Goal: Task Accomplishment & Management: Manage account settings

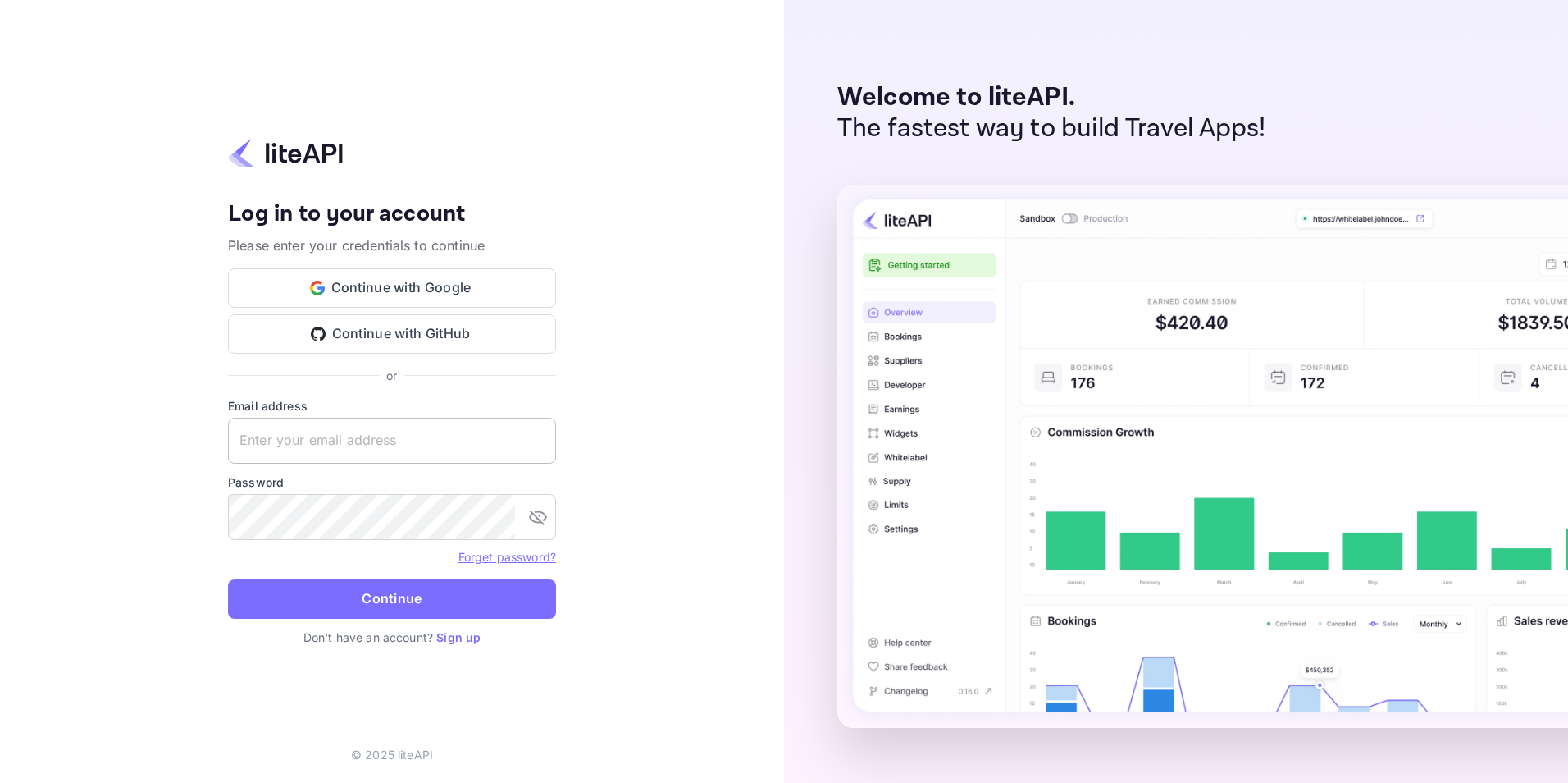
click at [421, 426] on input "text" at bounding box center [392, 440] width 328 height 46
type input "blazingmoon999@icloud.com"
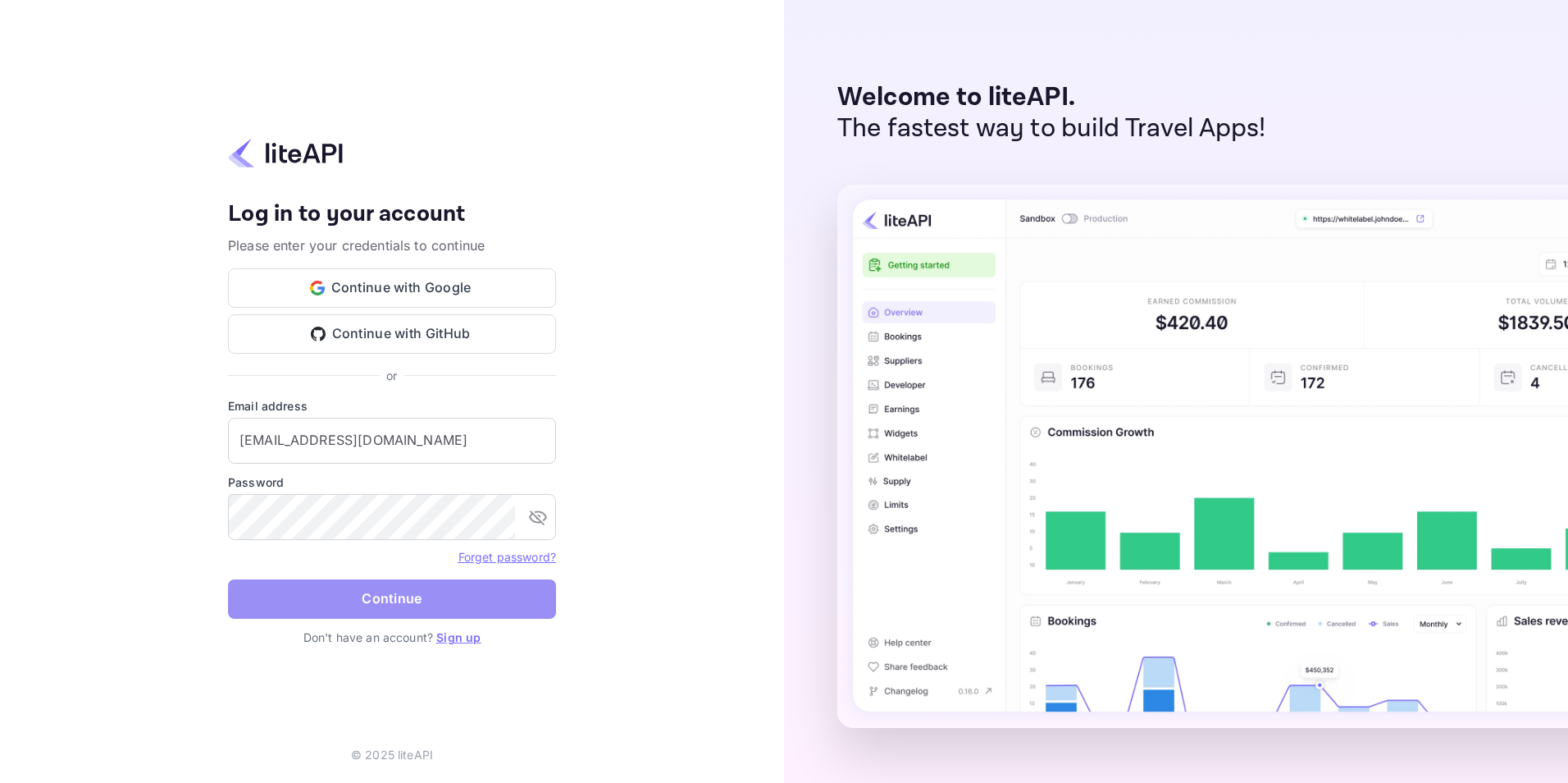
click at [403, 589] on button "Continue" at bounding box center [392, 598] width 328 height 39
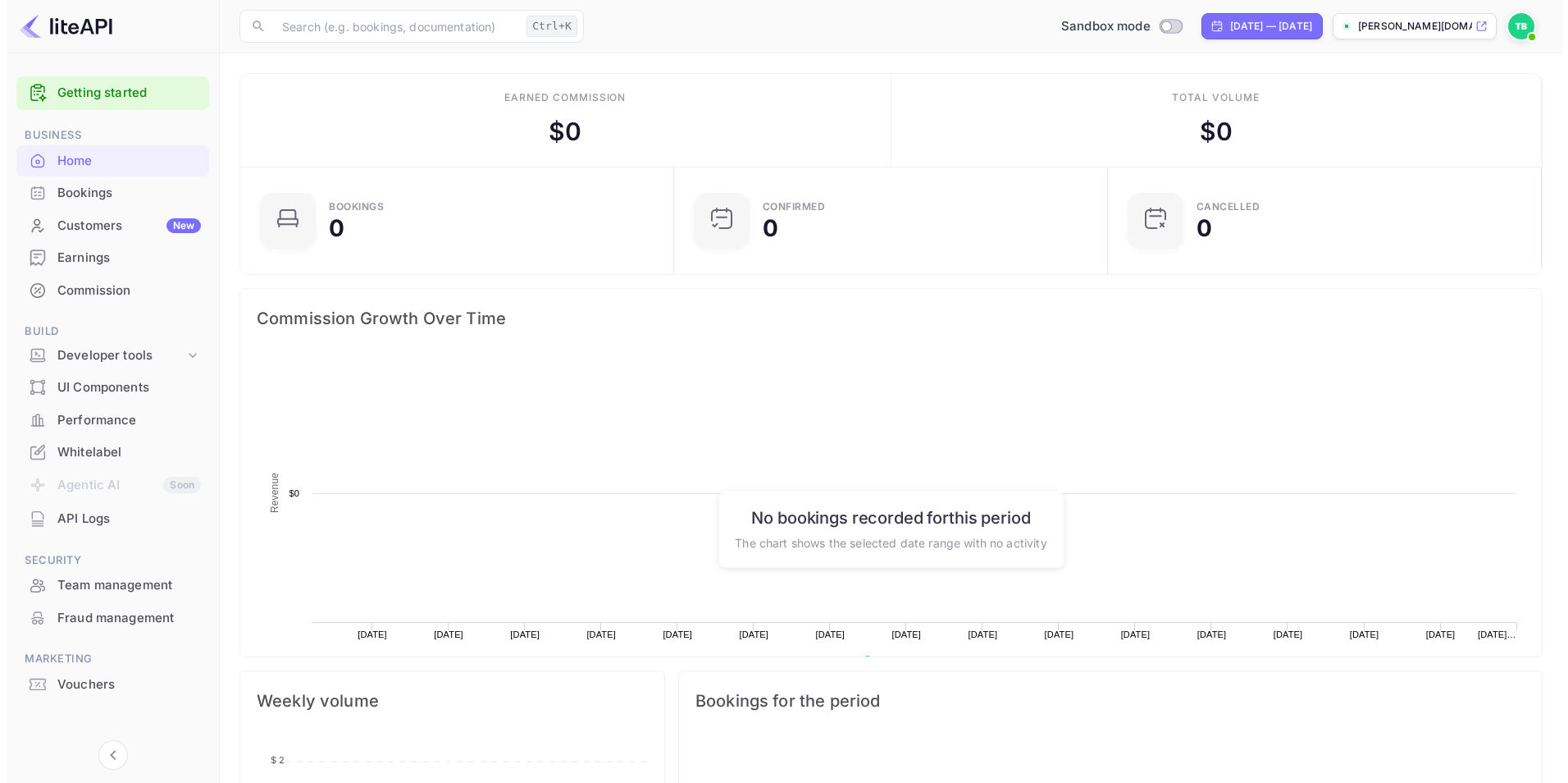
scroll to position [254, 411]
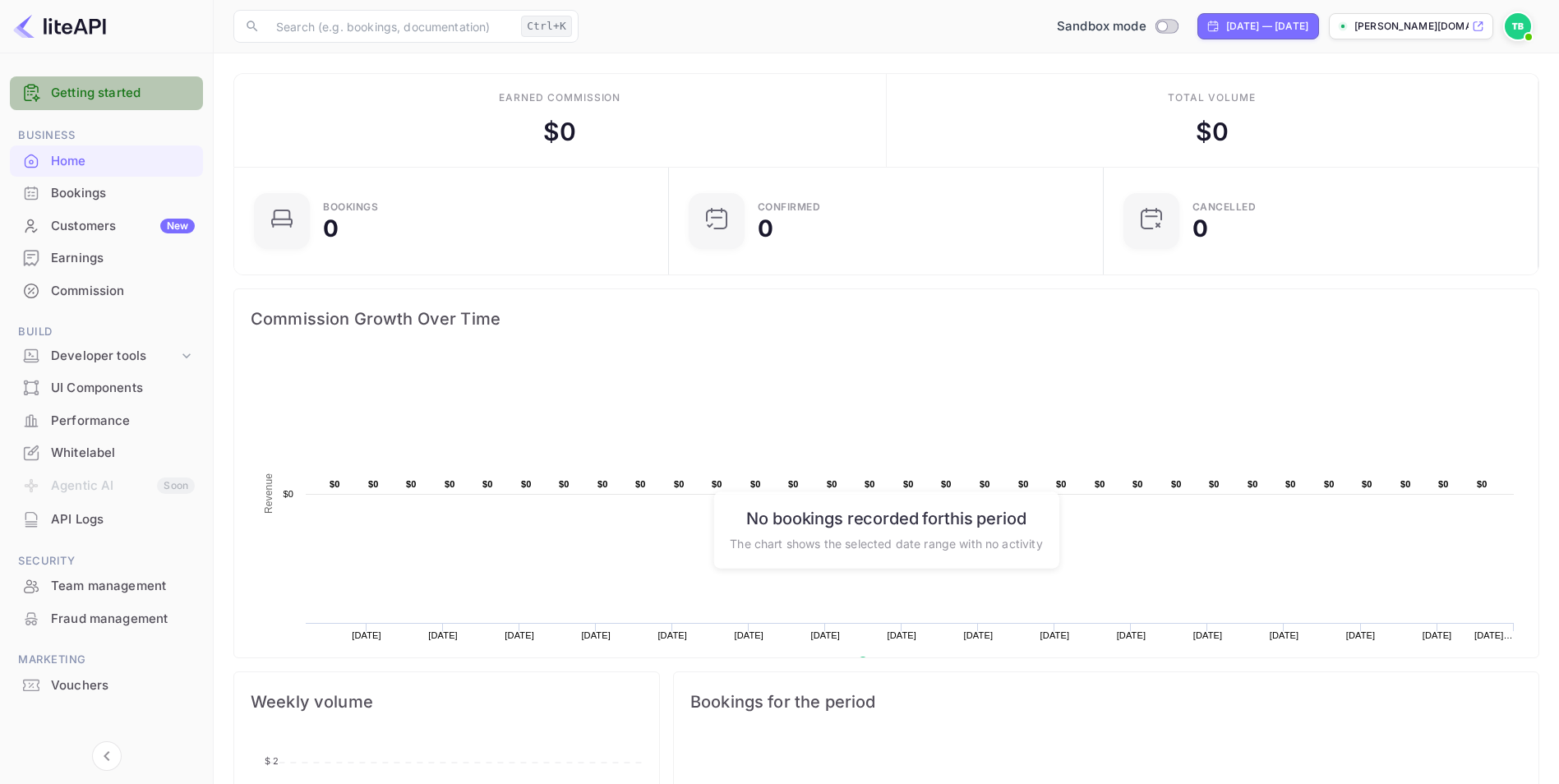
click at [83, 89] on link "Getting started" at bounding box center [122, 93] width 144 height 19
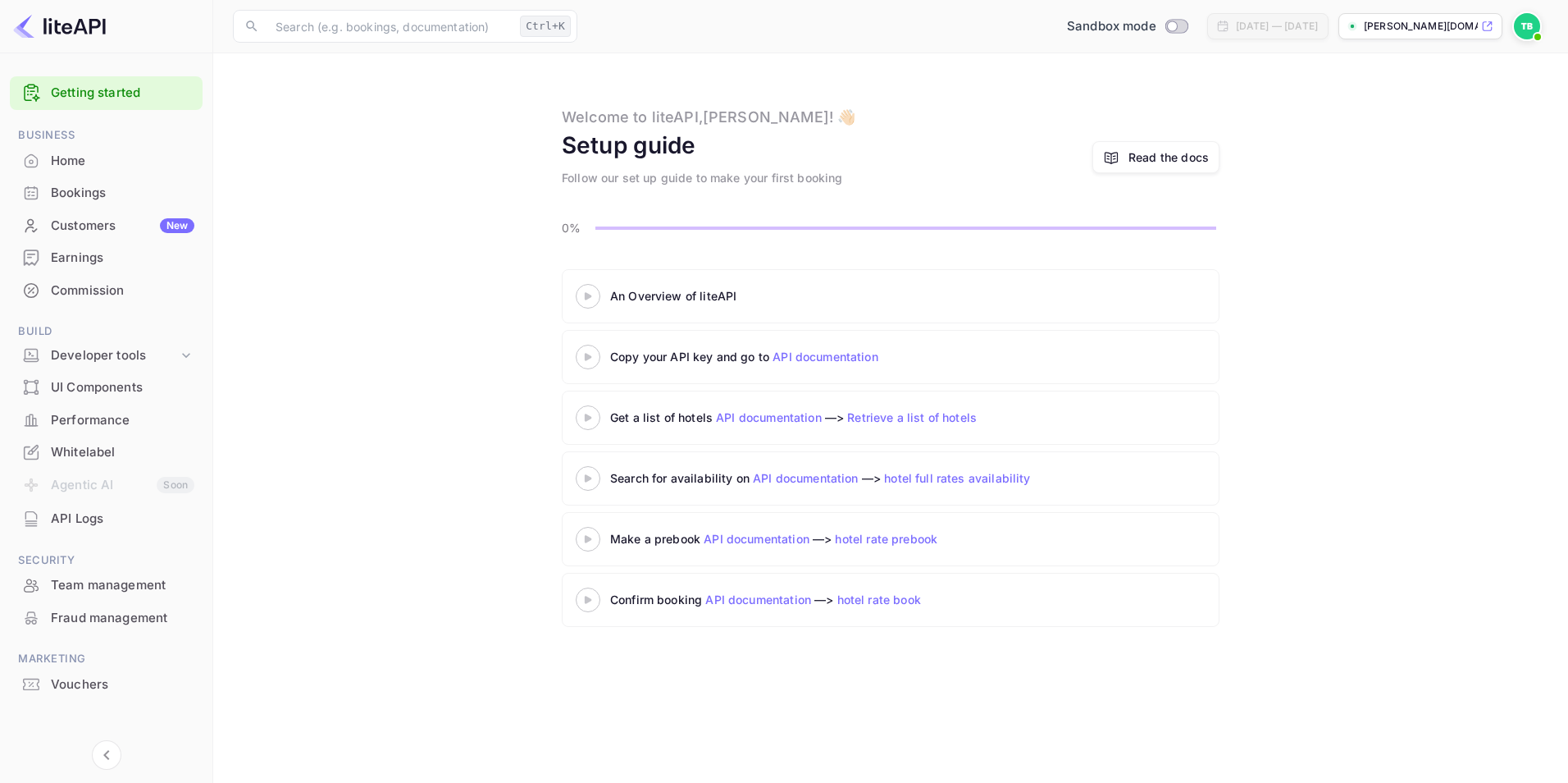
click at [645, 299] on div "An Overview of liteAPI" at bounding box center [815, 296] width 410 height 18
click at [802, 360] on link "API documentation" at bounding box center [826, 357] width 106 height 14
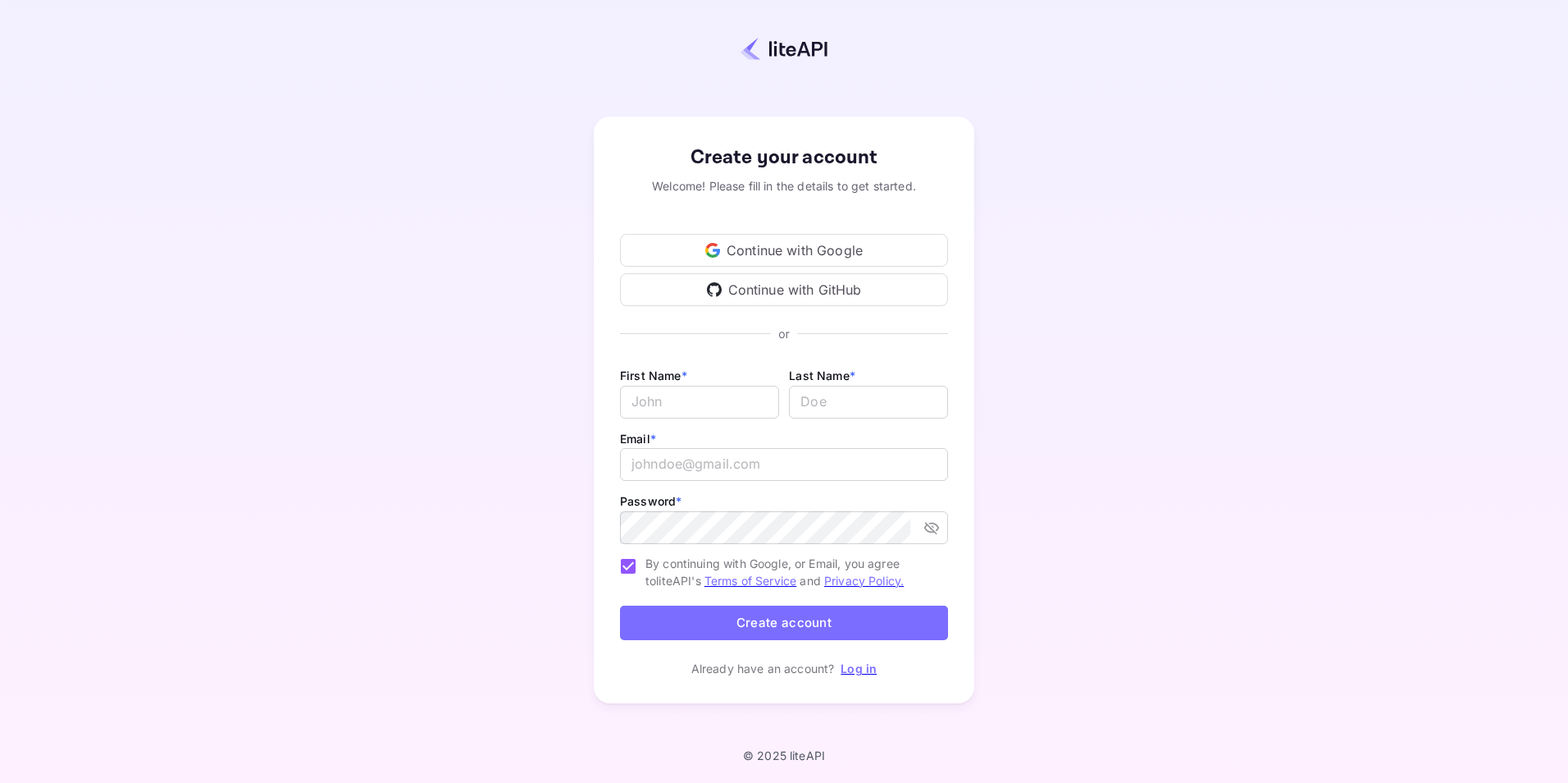
type input "blazingmoon999@icloud.com"
click at [852, 666] on link "Log in" at bounding box center [858, 668] width 36 height 14
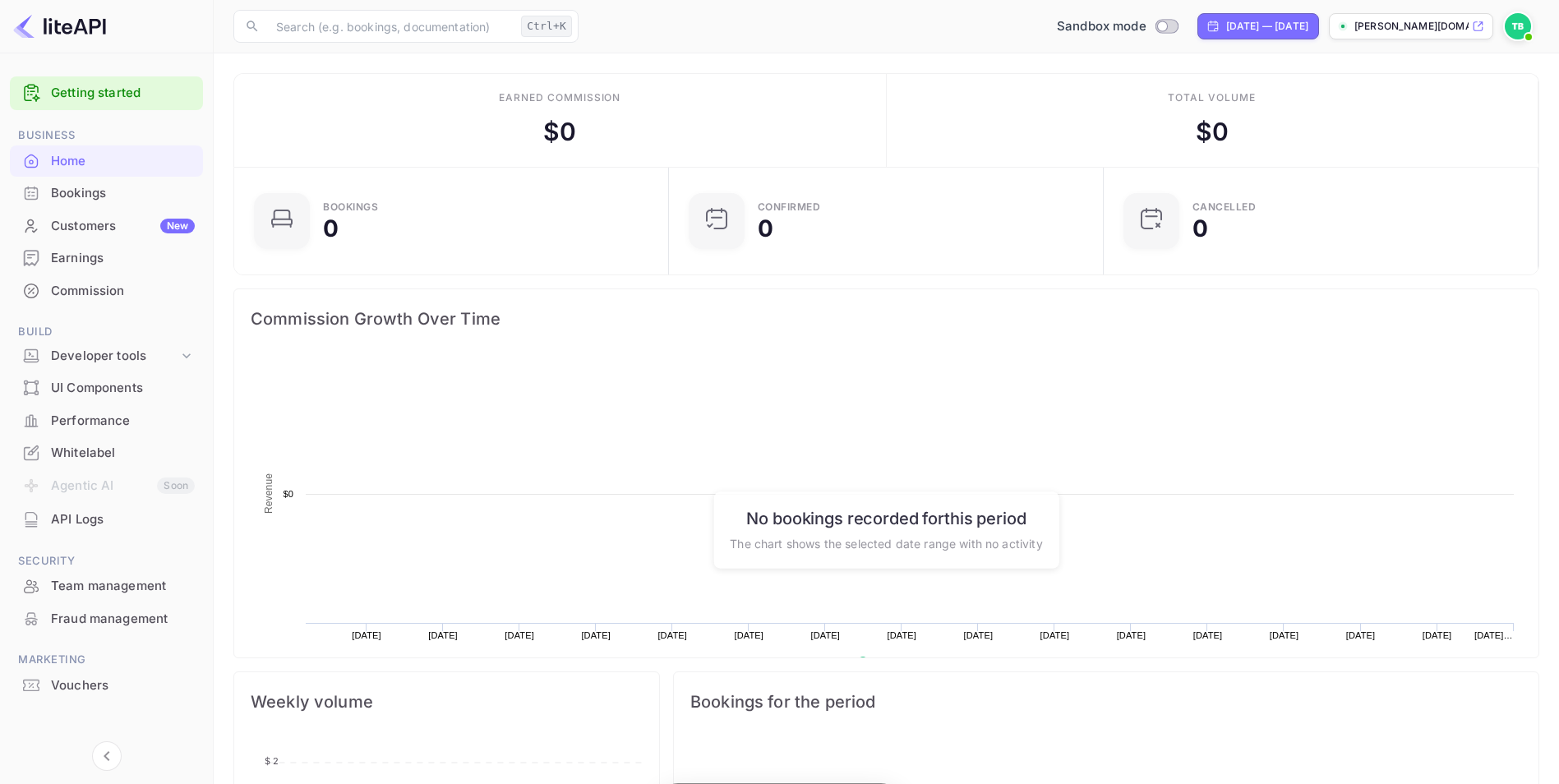
scroll to position [254, 412]
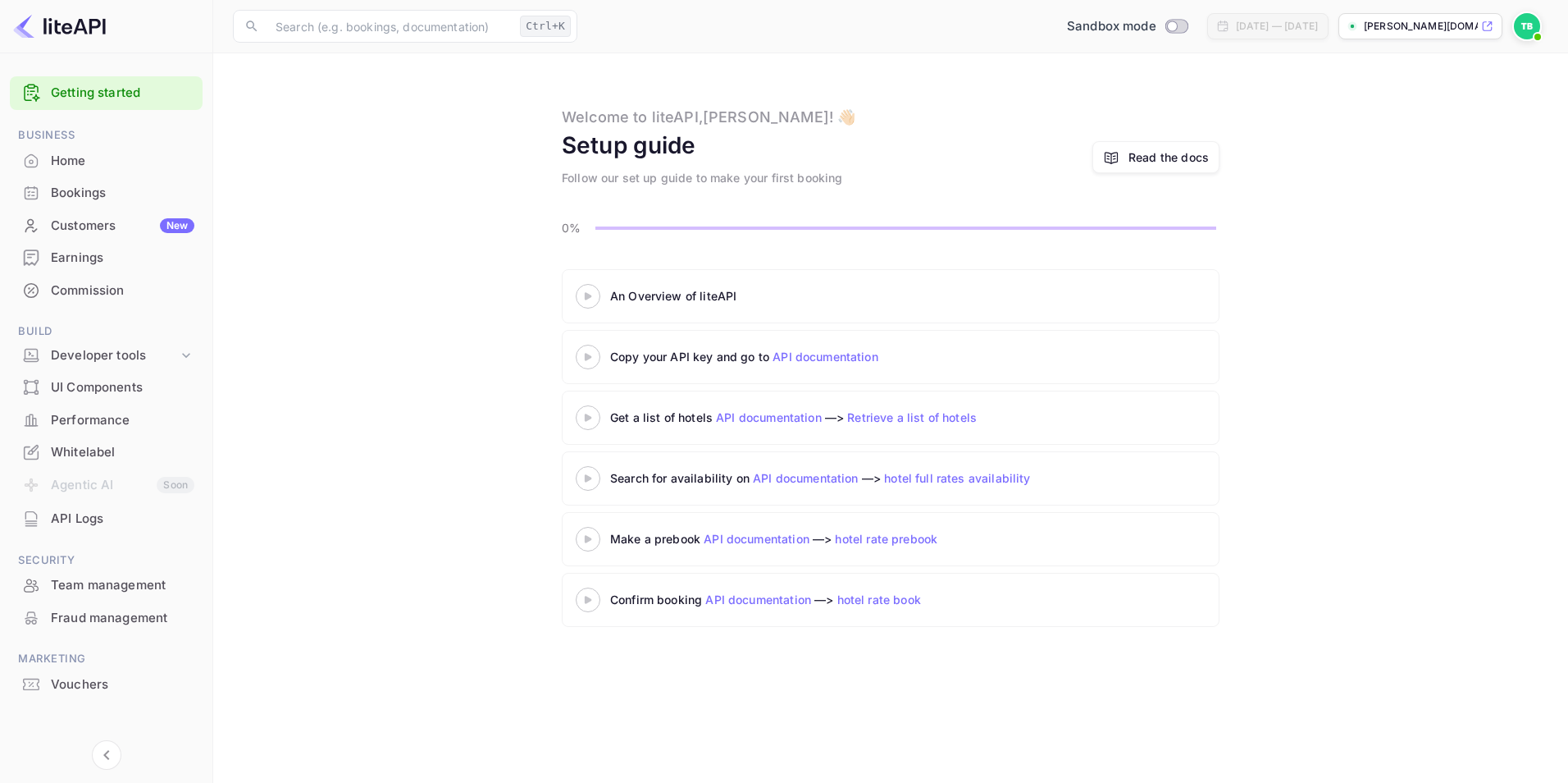
click at [742, 41] on div "​ Ctrl+K ​ Sandbox mode Jul 25, 2025 — Aug 24, 2025 trevor-briner-i1ei0.nu..." at bounding box center [890, 26] width 1354 height 53
click at [742, 19] on img at bounding box center [1526, 25] width 26 height 26
click at [742, 399] on div at bounding box center [784, 391] width 1568 height 783
click at [101, 359] on div "Developer tools" at bounding box center [114, 355] width 127 height 19
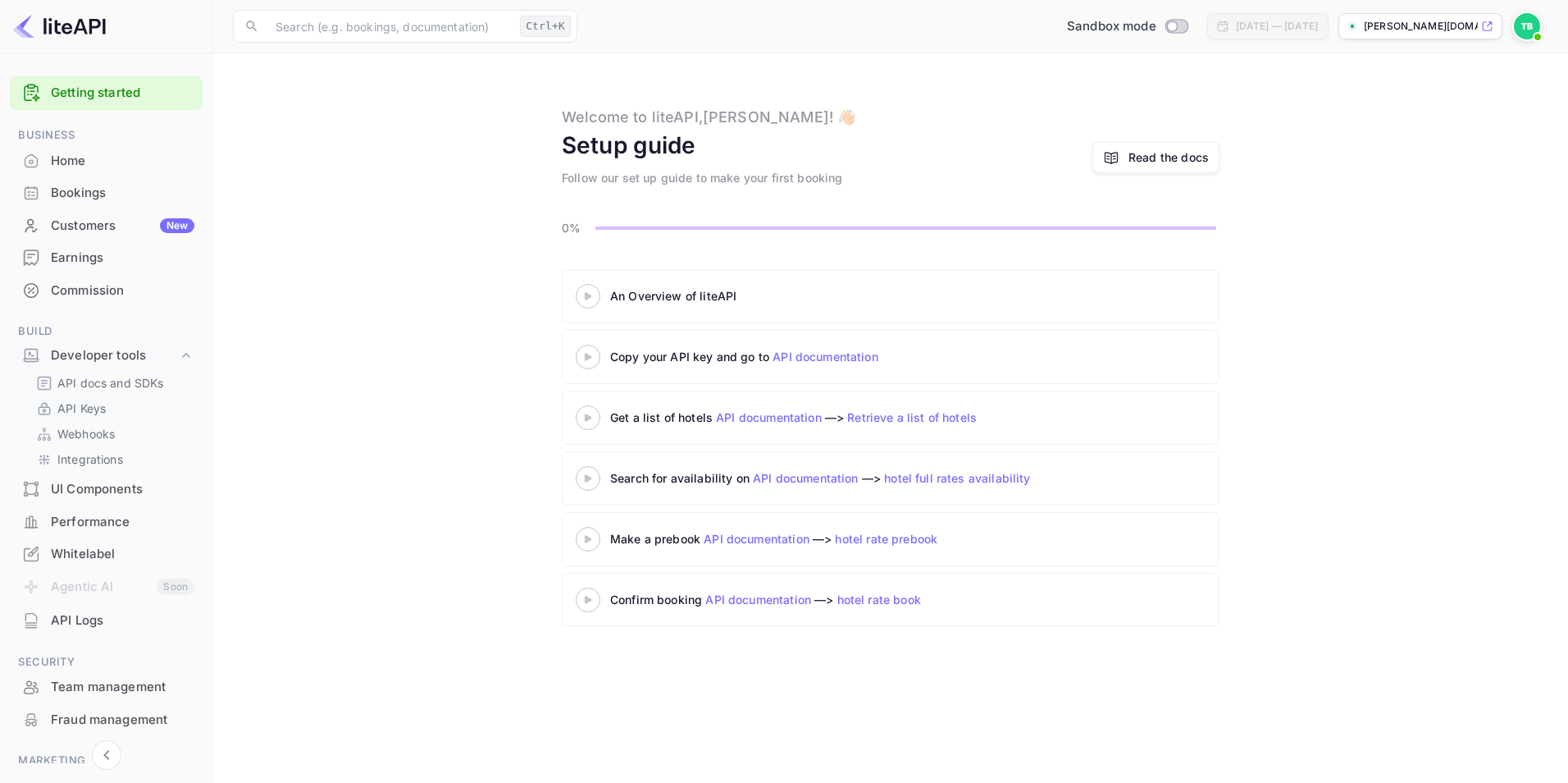
click at [91, 407] on p "API Keys" at bounding box center [82, 409] width 49 height 18
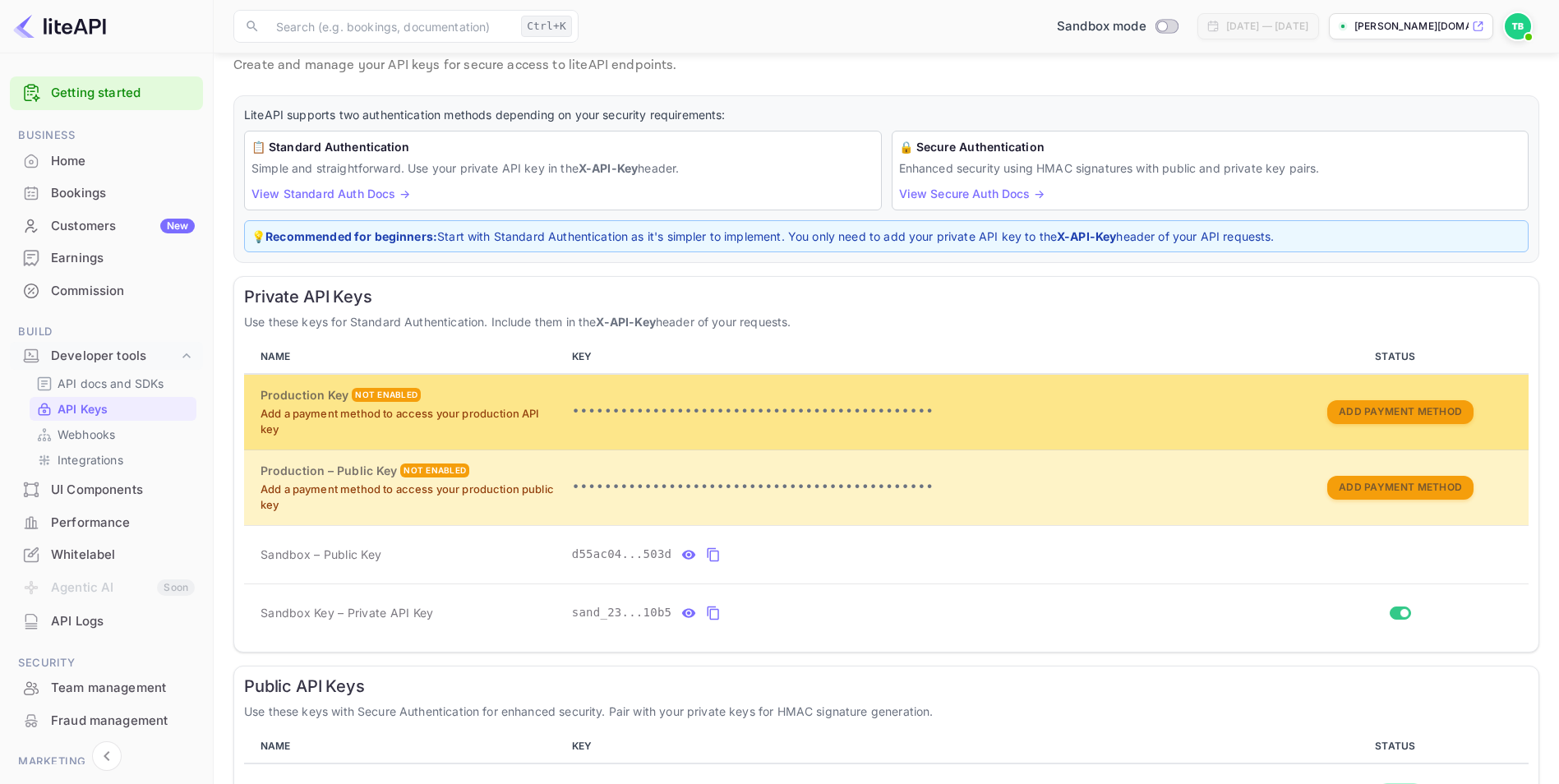
scroll to position [164, 0]
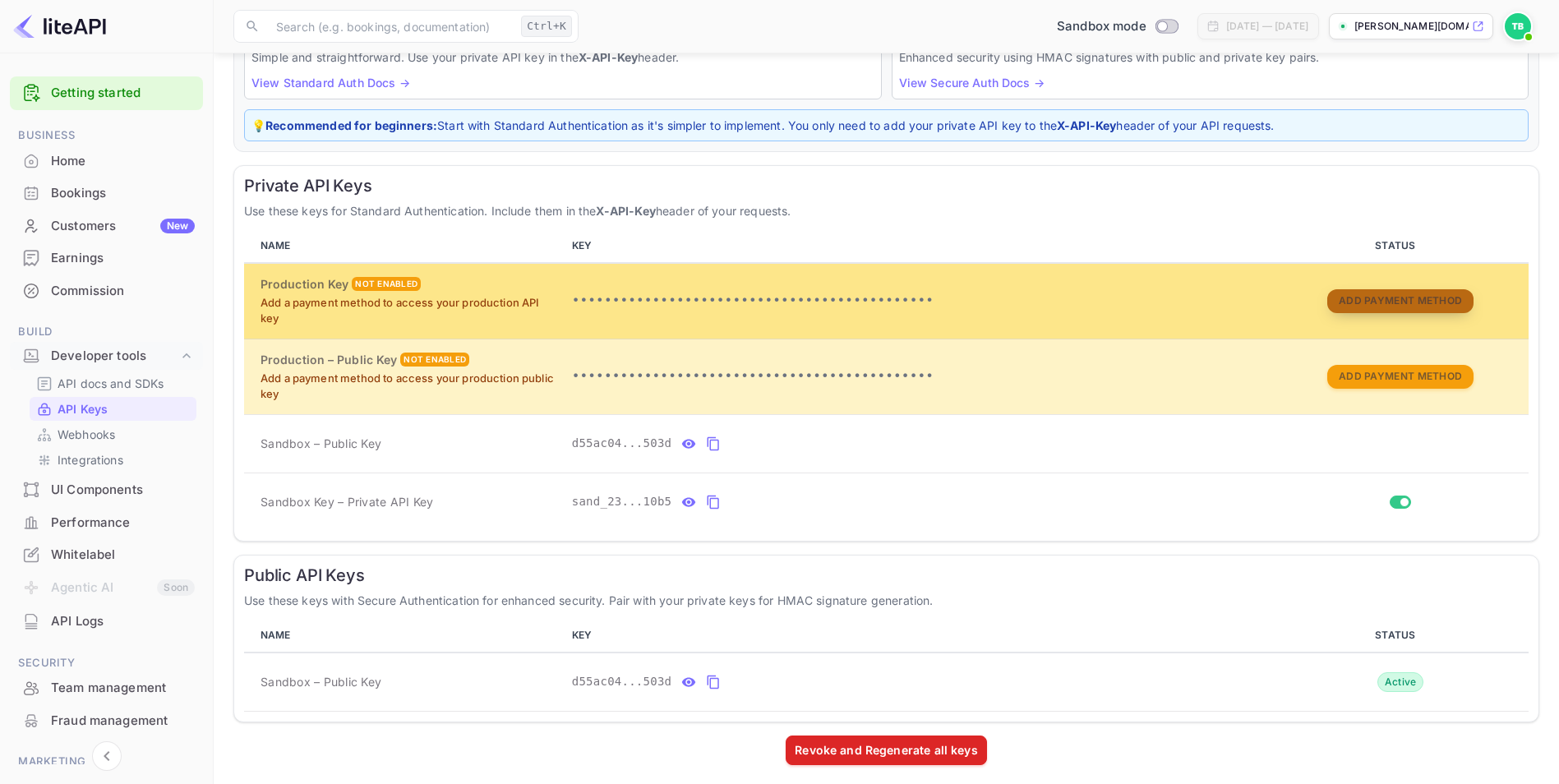
click at [744, 304] on button "Add Payment Method" at bounding box center [1399, 300] width 146 height 23
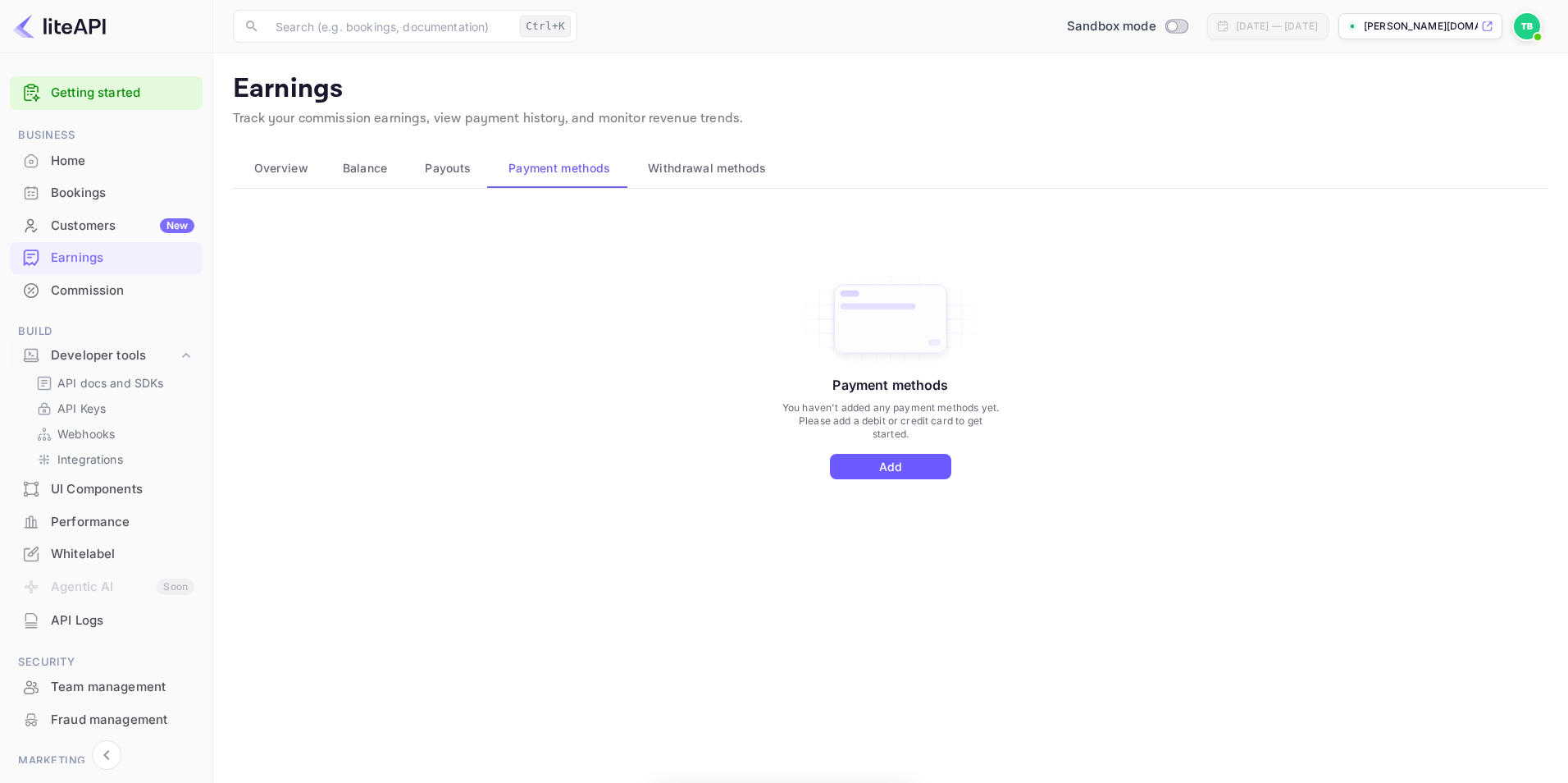
click at [742, 462] on button "Add" at bounding box center [890, 466] width 121 height 25
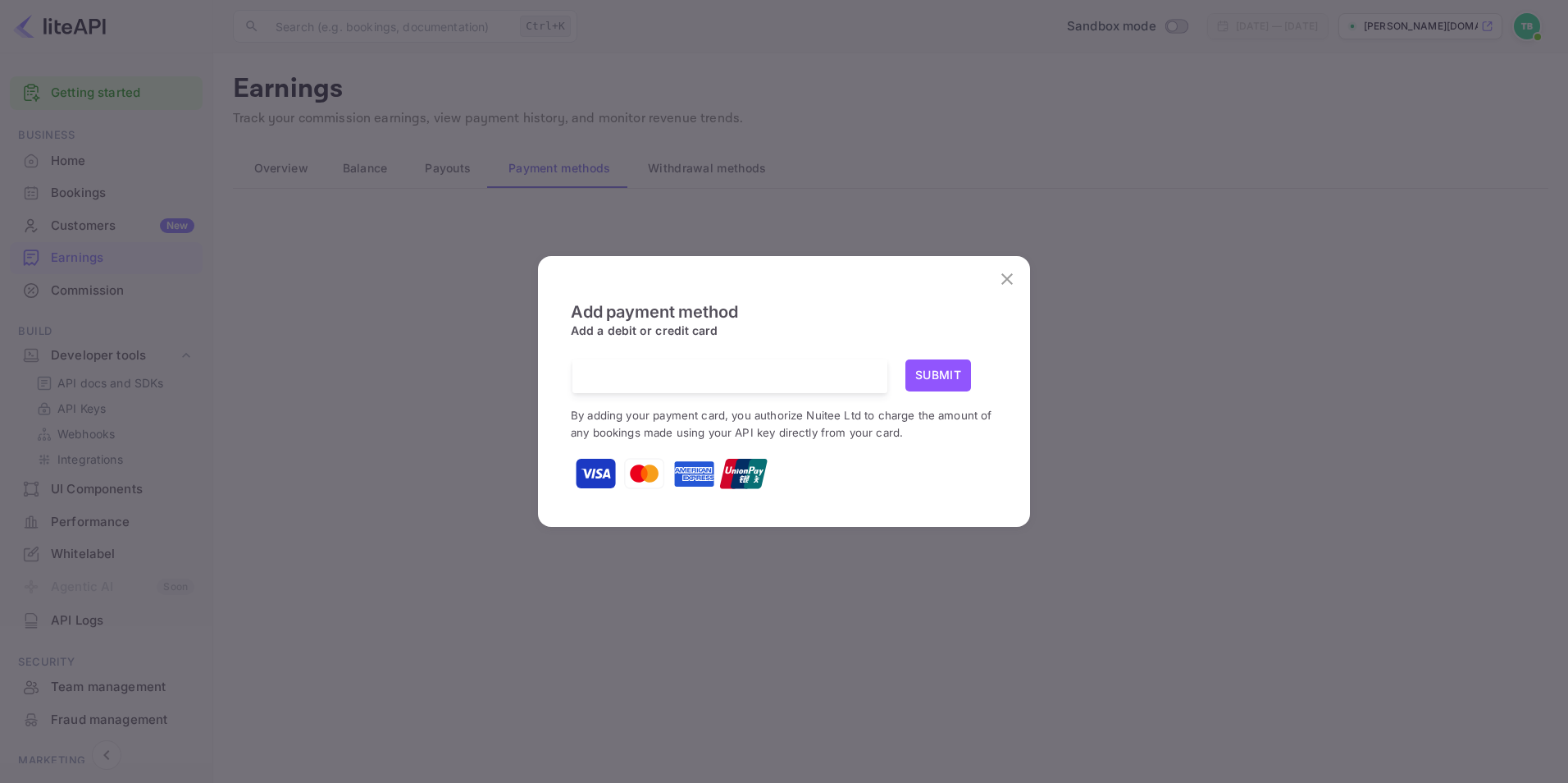
click at [742, 375] on button "Submit" at bounding box center [938, 375] width 65 height 32
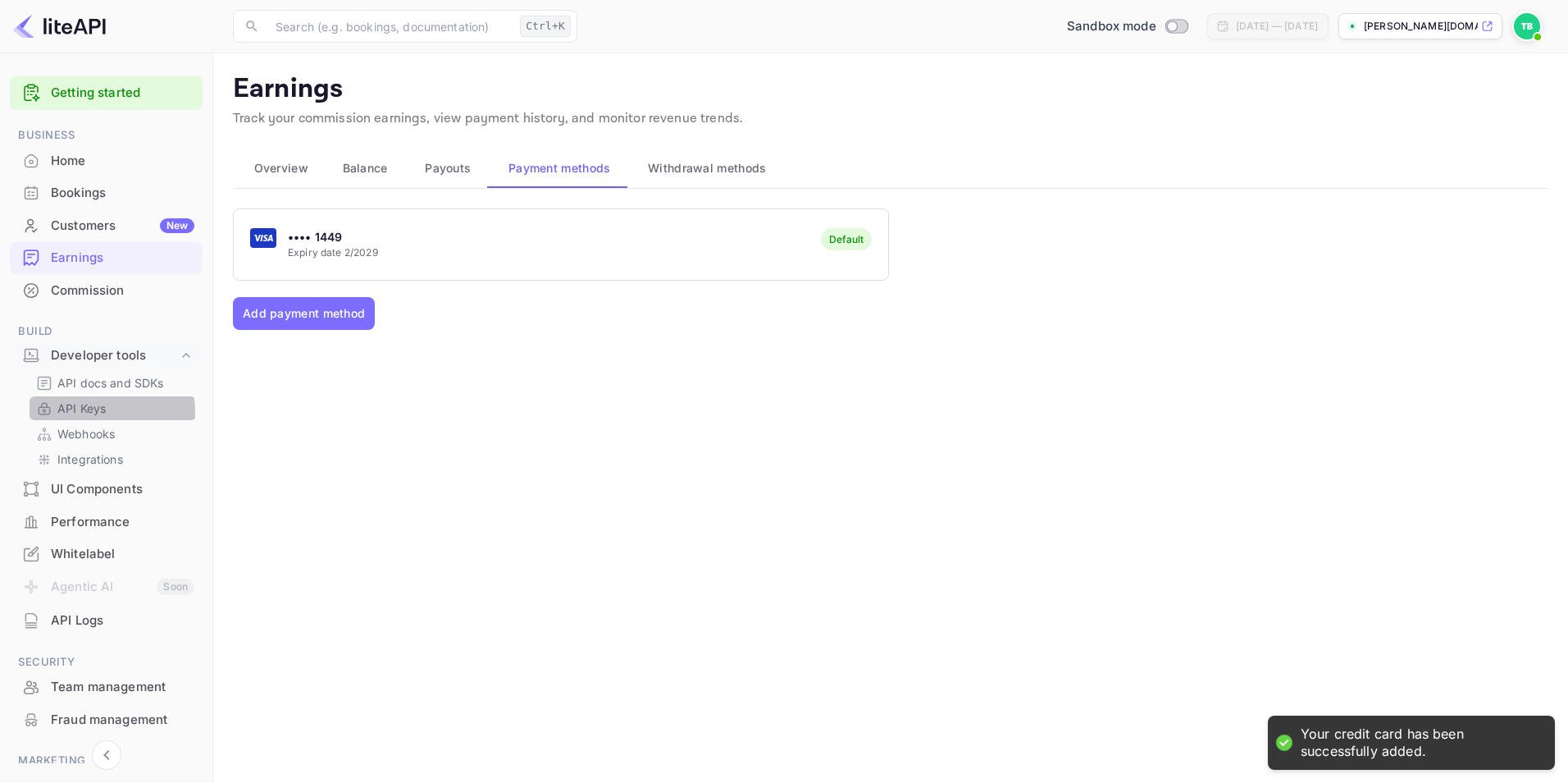
click at [69, 413] on p "API Keys" at bounding box center [82, 409] width 49 height 18
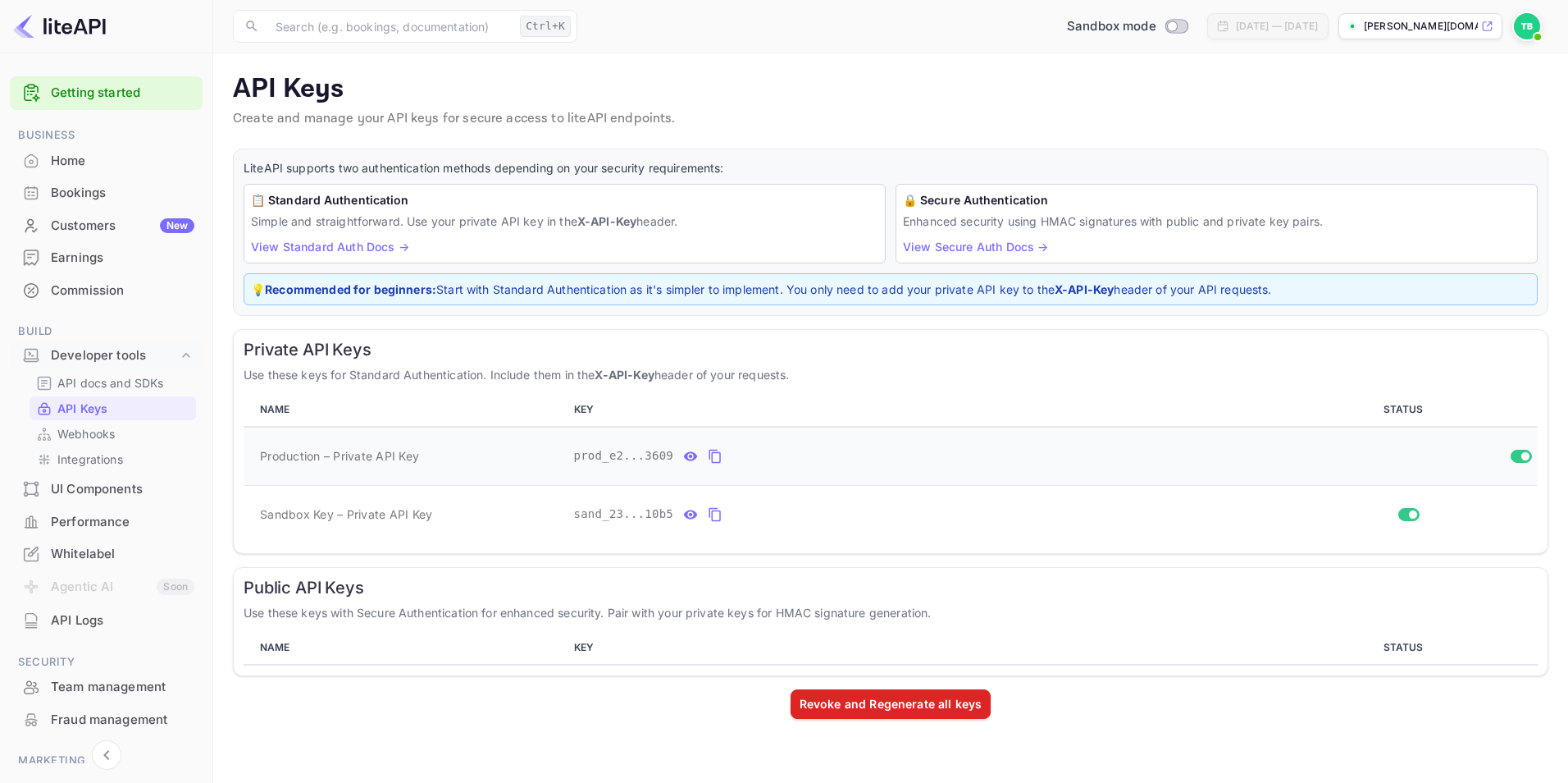
click at [708, 456] on icon "private api keys table" at bounding box center [714, 457] width 15 height 20
click at [710, 514] on icon "private api keys table" at bounding box center [714, 514] width 15 height 20
click at [79, 155] on div "Home" at bounding box center [122, 160] width 144 height 19
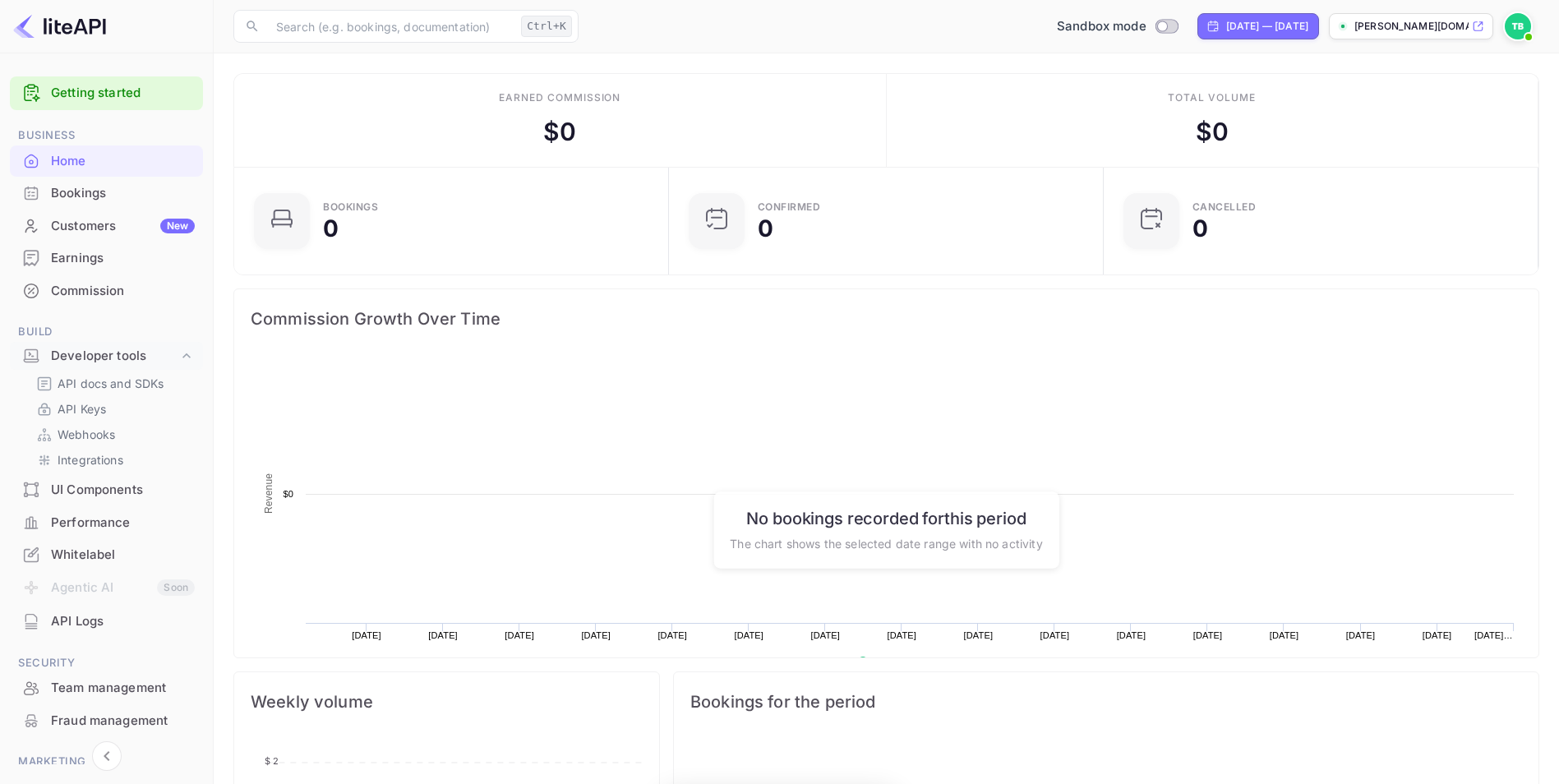
scroll to position [254, 412]
click at [1057, 22] on span "Sandbox mode" at bounding box center [1101, 26] width 89 height 19
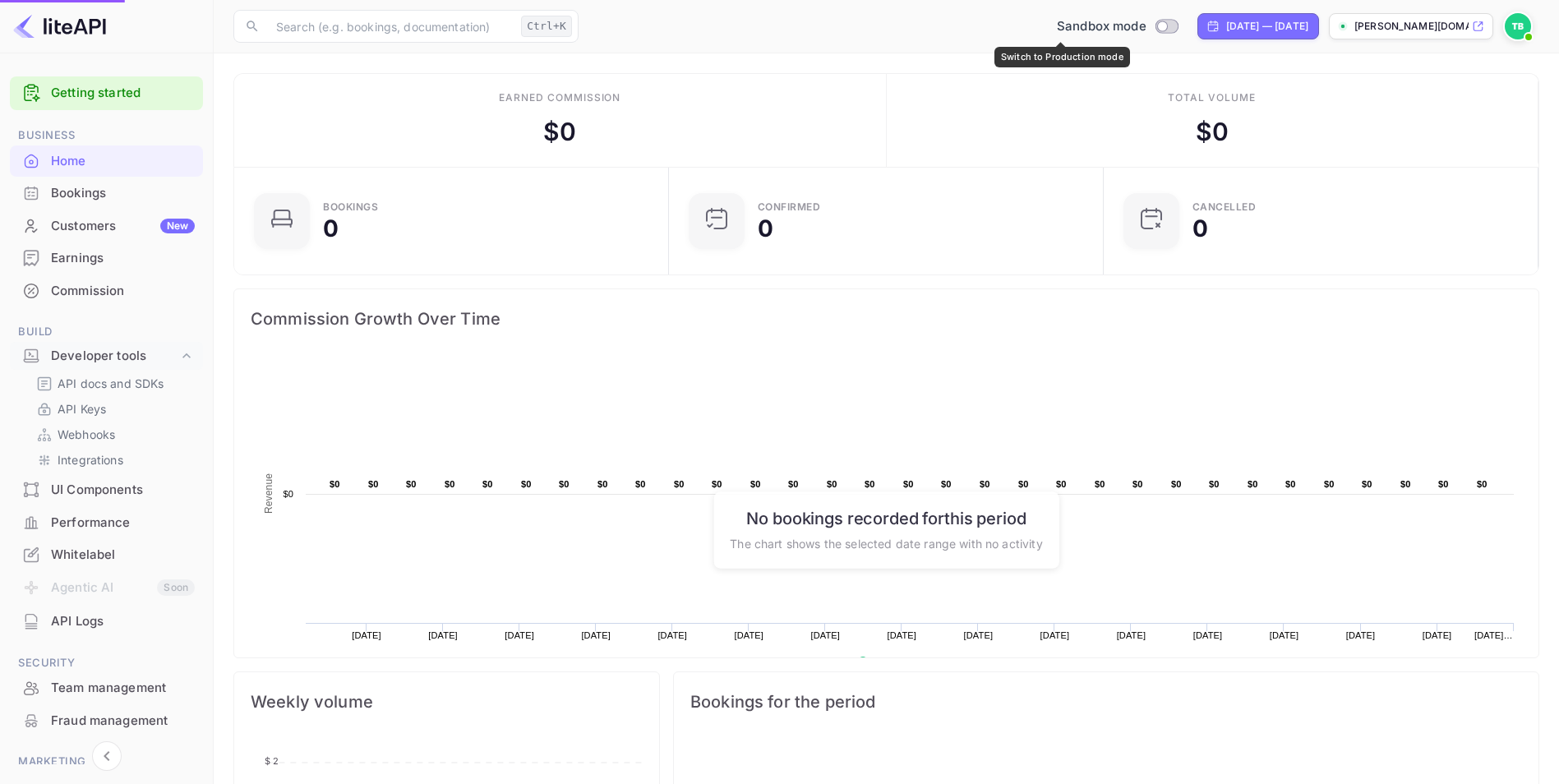
checkbox input "true"
click at [1080, 23] on span "Production" at bounding box center [1113, 26] width 67 height 19
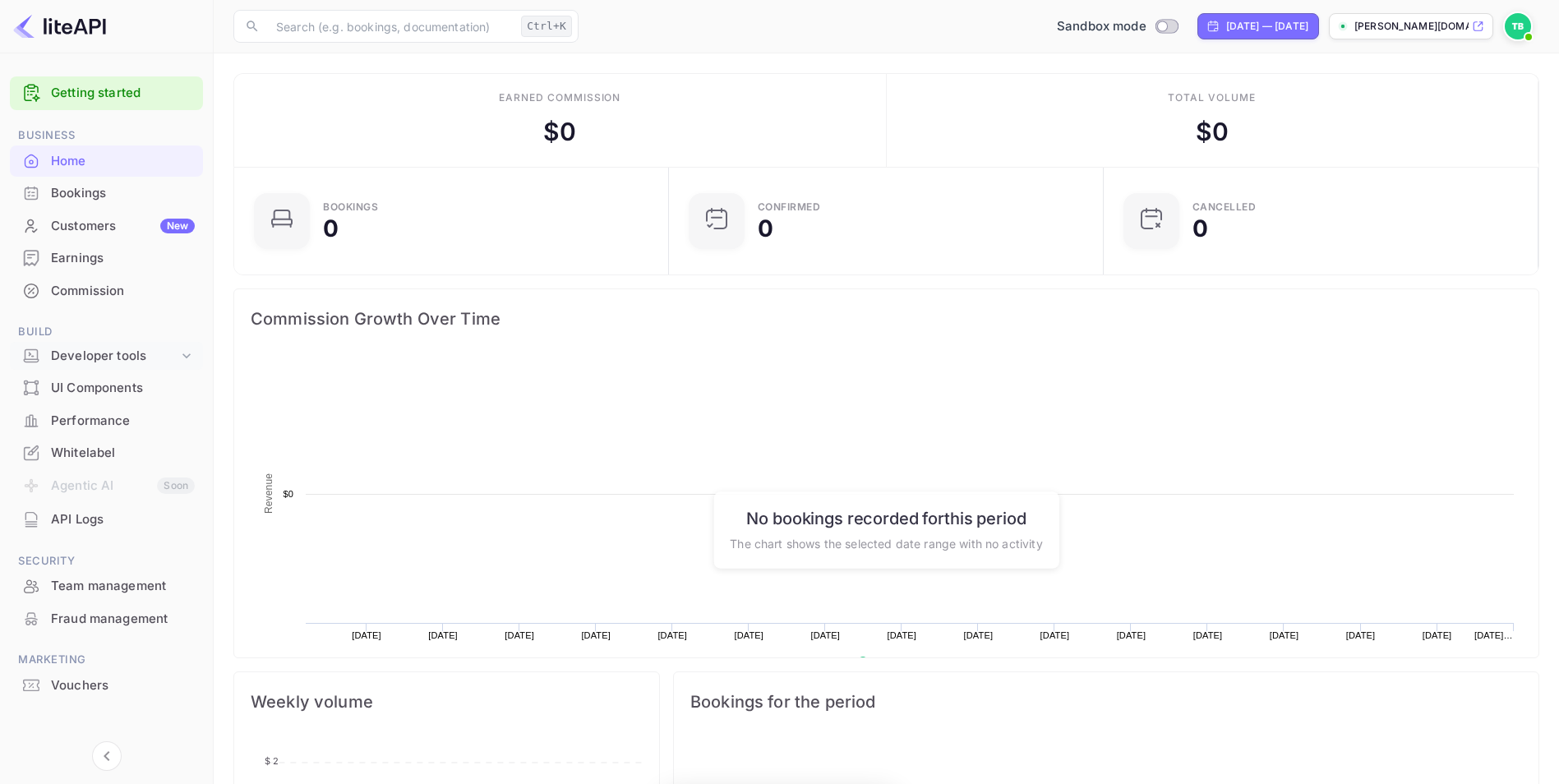
scroll to position [254, 412]
click at [95, 360] on div "Developer tools" at bounding box center [115, 355] width 127 height 19
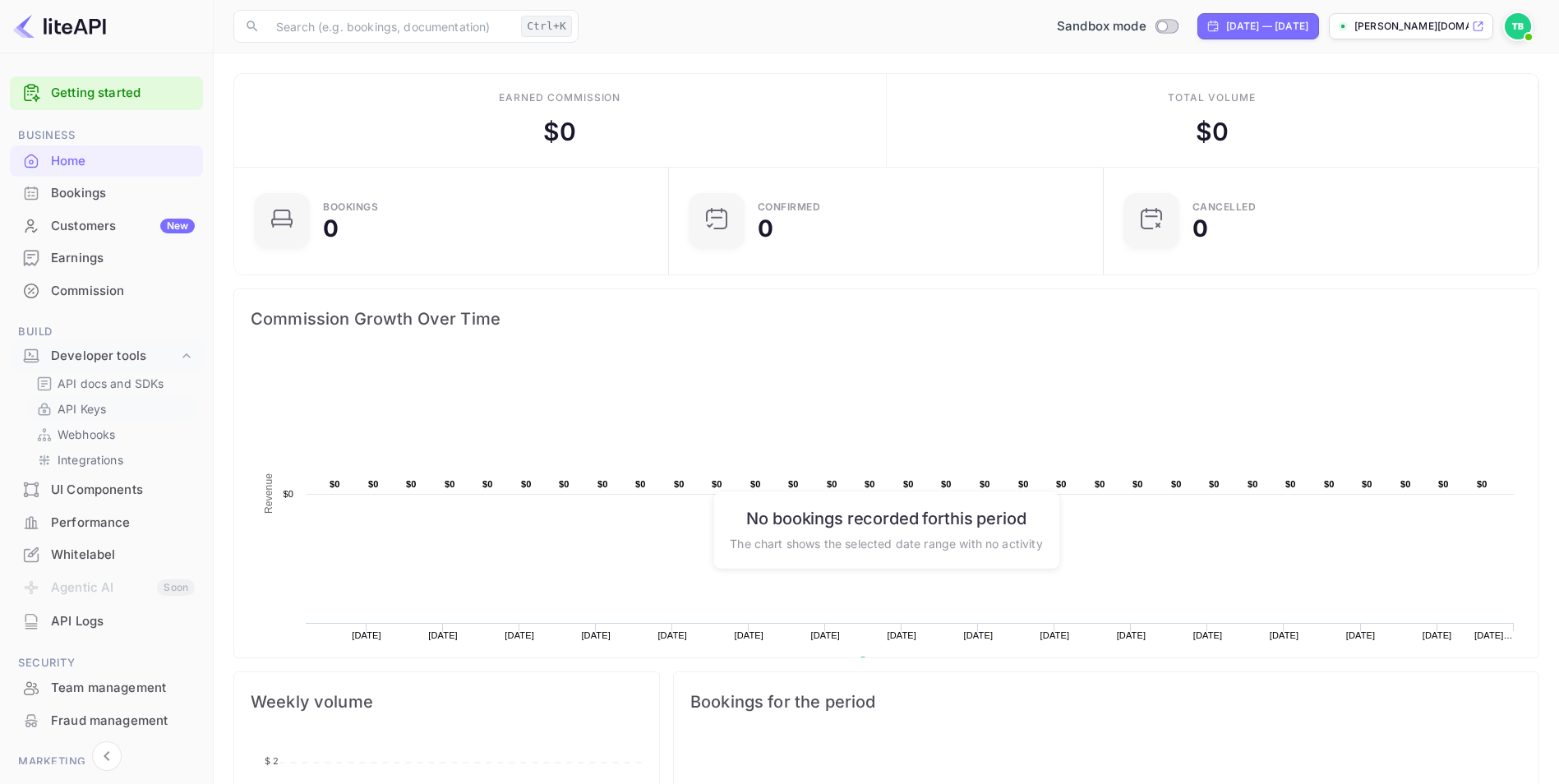
click at [87, 404] on p "API Keys" at bounding box center [82, 409] width 49 height 18
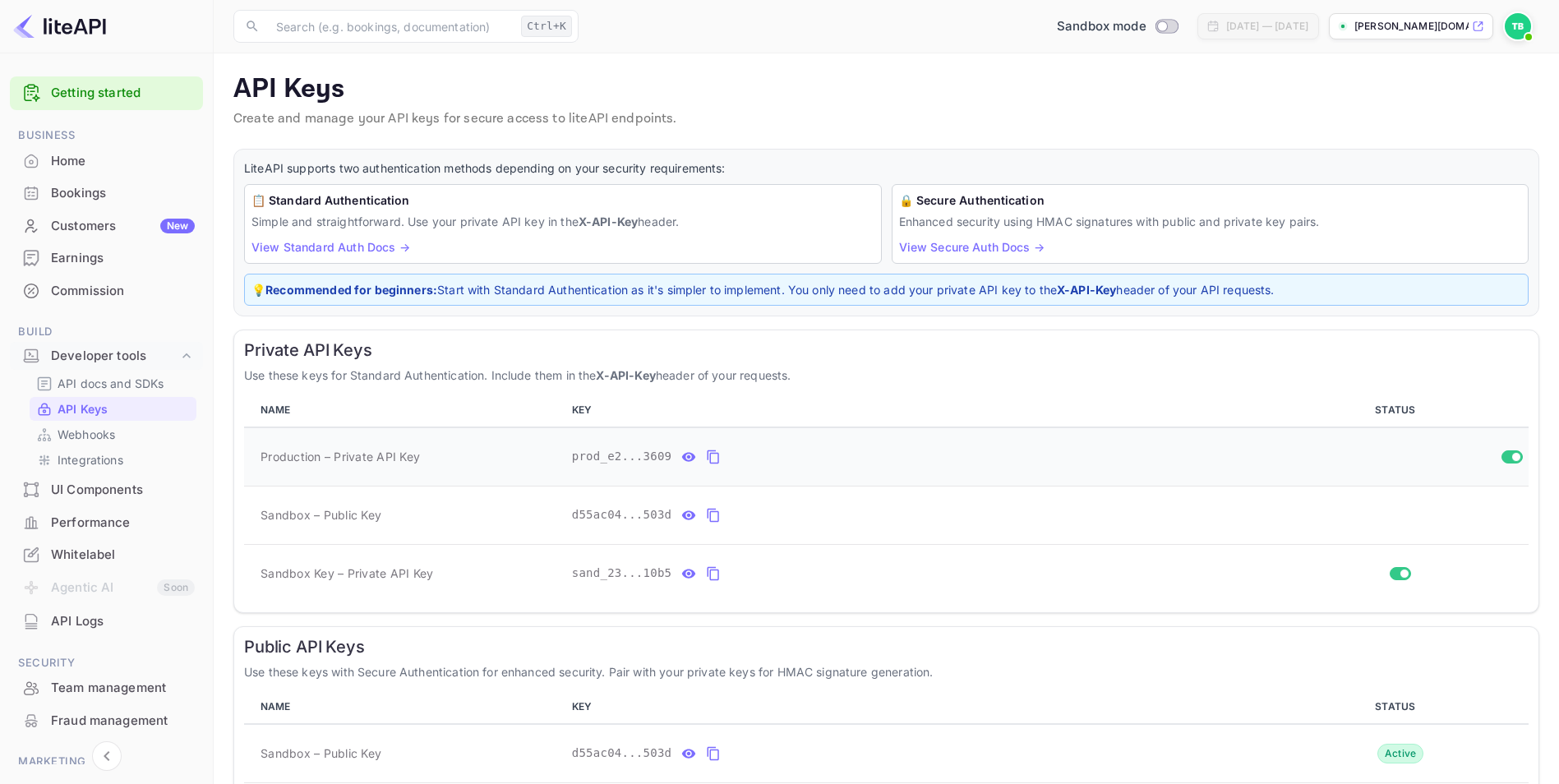
click at [706, 455] on icon "private api keys table" at bounding box center [713, 457] width 15 height 20
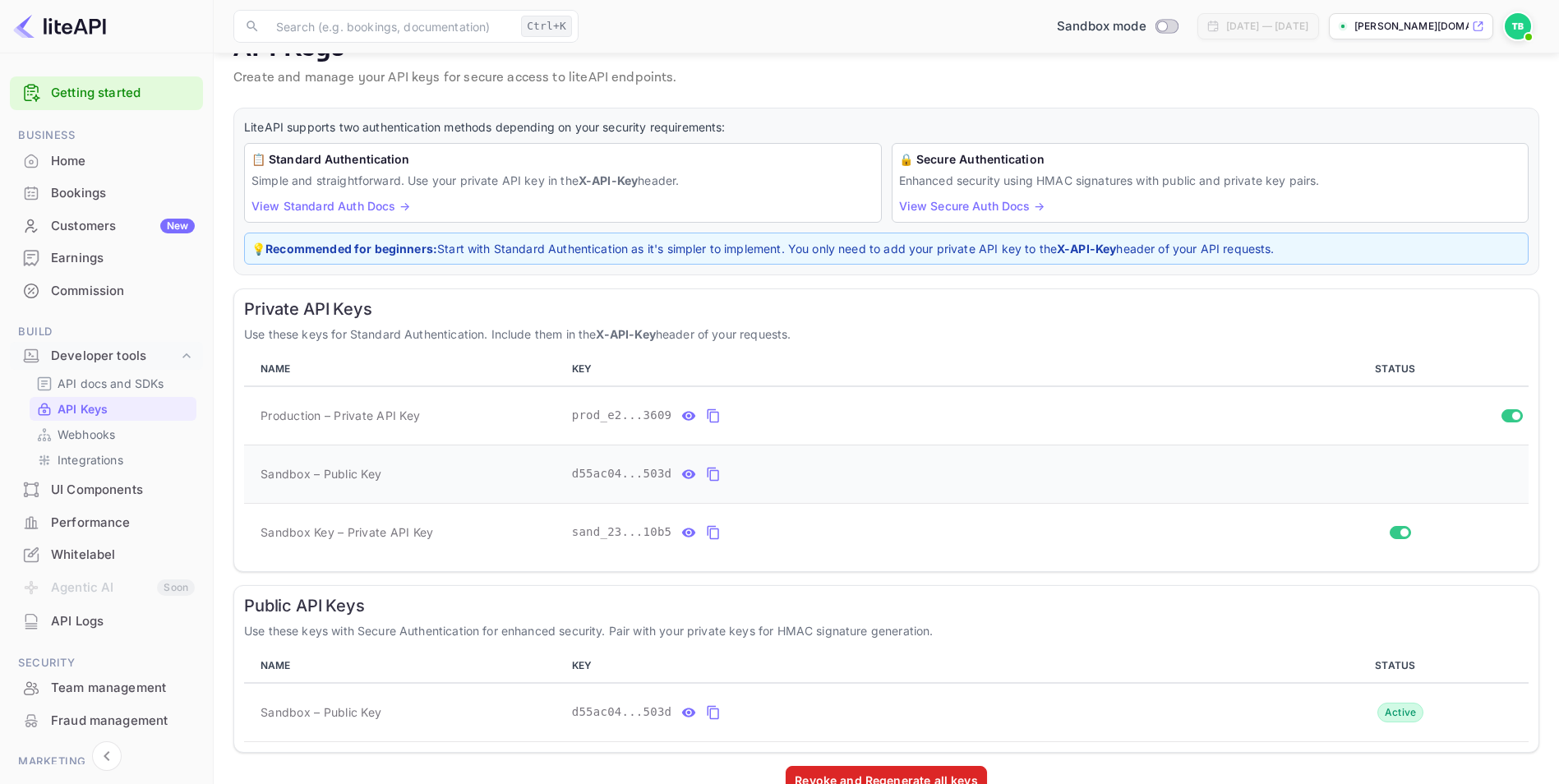
scroll to position [79, 0]
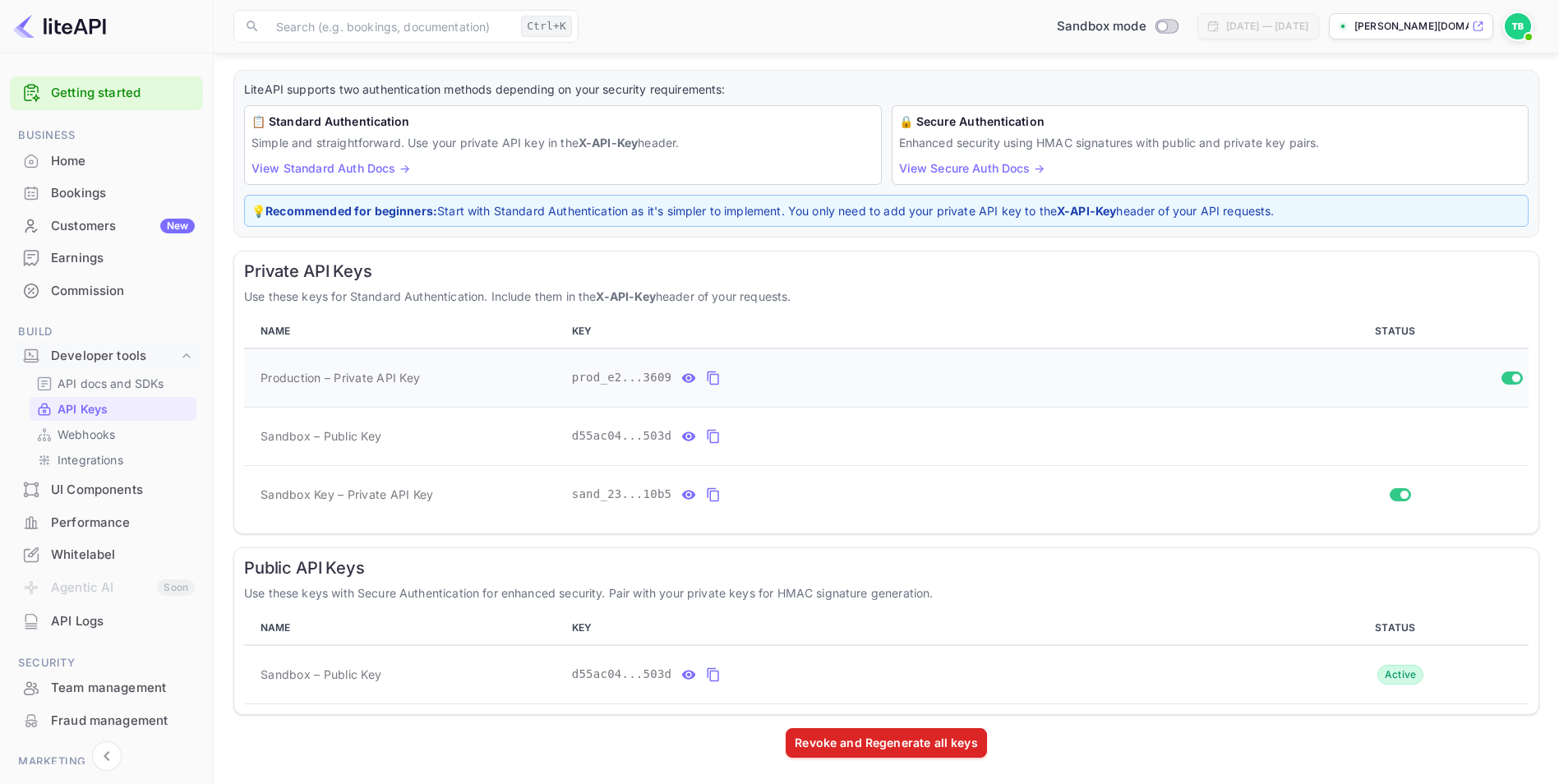
click at [706, 377] on icon "private api keys table" at bounding box center [713, 378] width 15 height 20
click at [710, 490] on icon "private api keys table" at bounding box center [714, 495] width 12 height 14
click at [706, 376] on icon "private api keys table" at bounding box center [713, 378] width 15 height 20
click at [708, 378] on icon "private api keys table" at bounding box center [713, 378] width 15 height 20
click at [708, 495] on icon "private api keys table" at bounding box center [714, 495] width 12 height 14
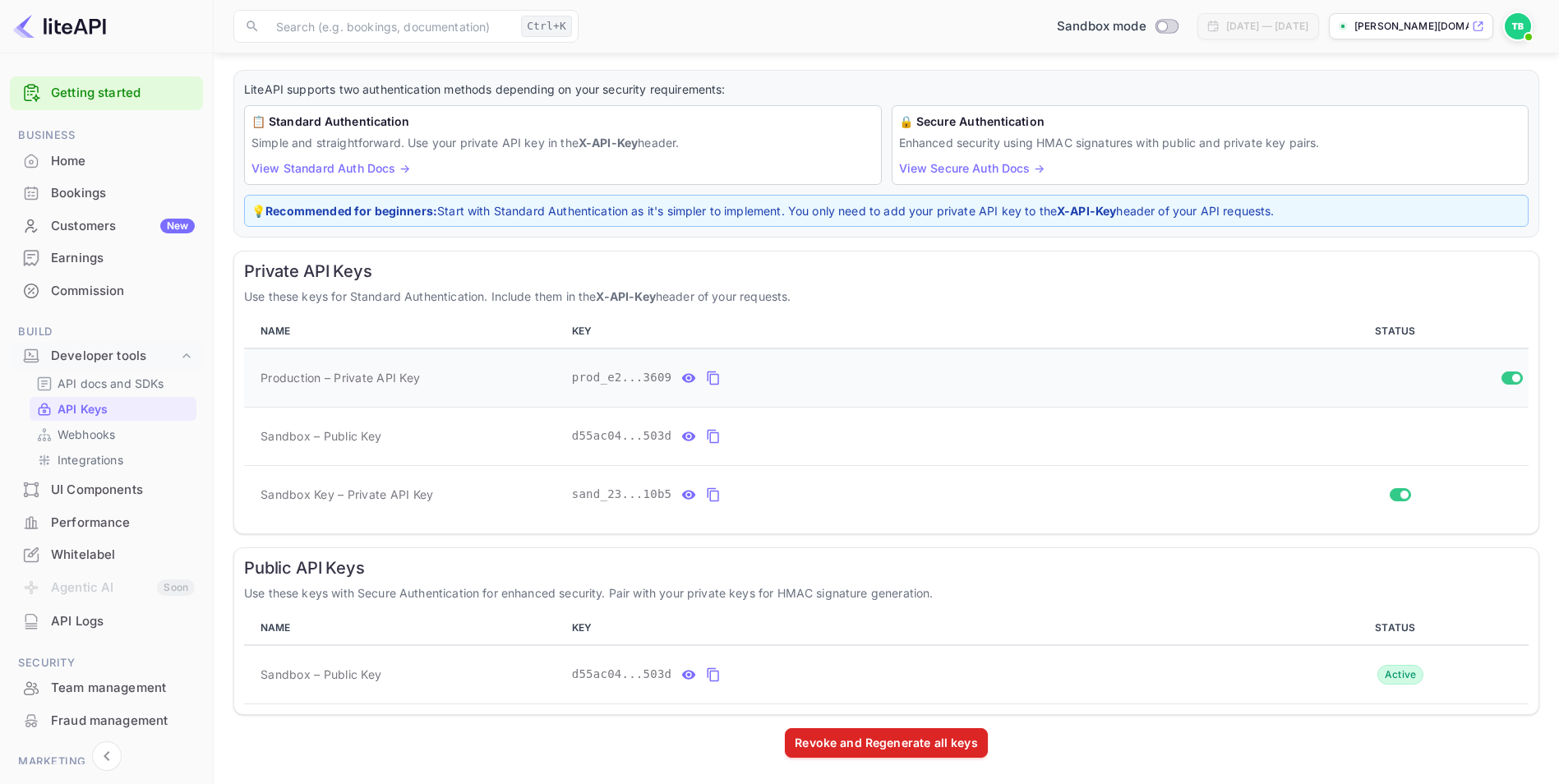
click at [706, 383] on icon "private api keys table" at bounding box center [713, 378] width 15 height 20
click at [708, 493] on icon "private api keys table" at bounding box center [713, 494] width 15 height 20
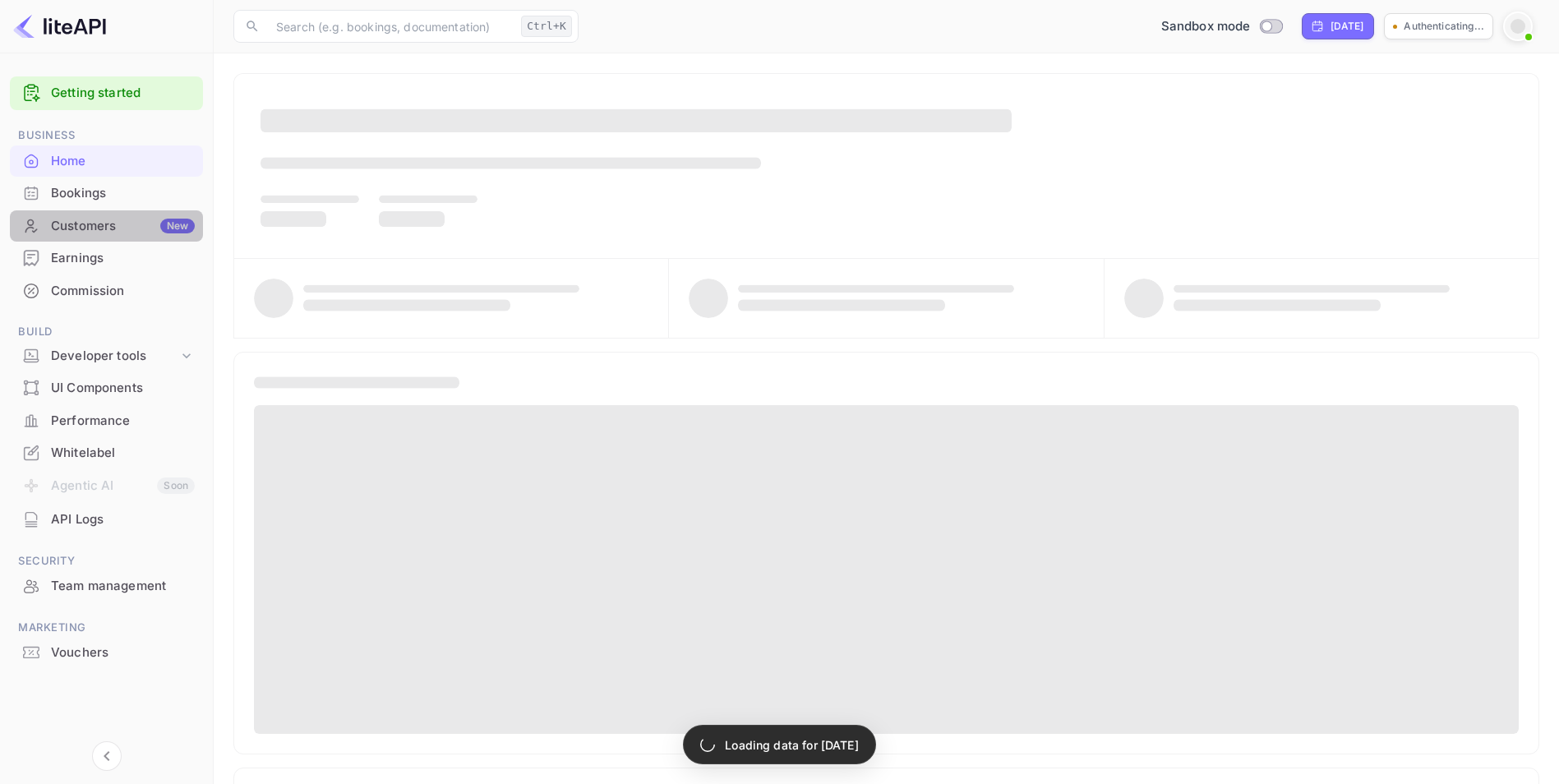
click at [80, 233] on div "Customers New" at bounding box center [122, 226] width 144 height 19
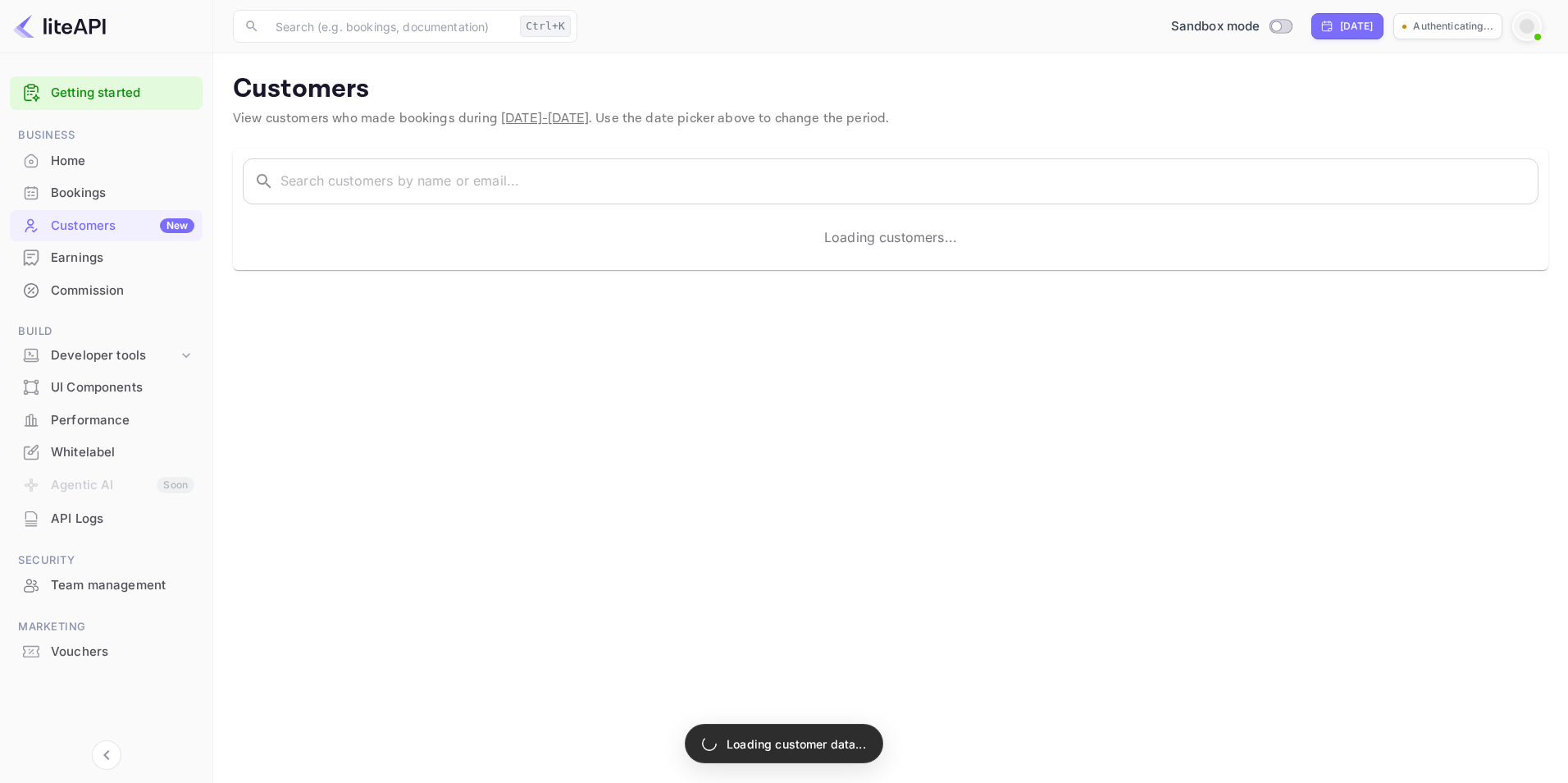
click at [1420, 27] on p "Authenticating..." at bounding box center [1453, 25] width 80 height 15
click at [1538, 28] on span at bounding box center [1537, 36] width 17 height 17
click at [1229, 85] on div at bounding box center [784, 391] width 1568 height 783
click at [73, 166] on div "Home" at bounding box center [122, 160] width 144 height 19
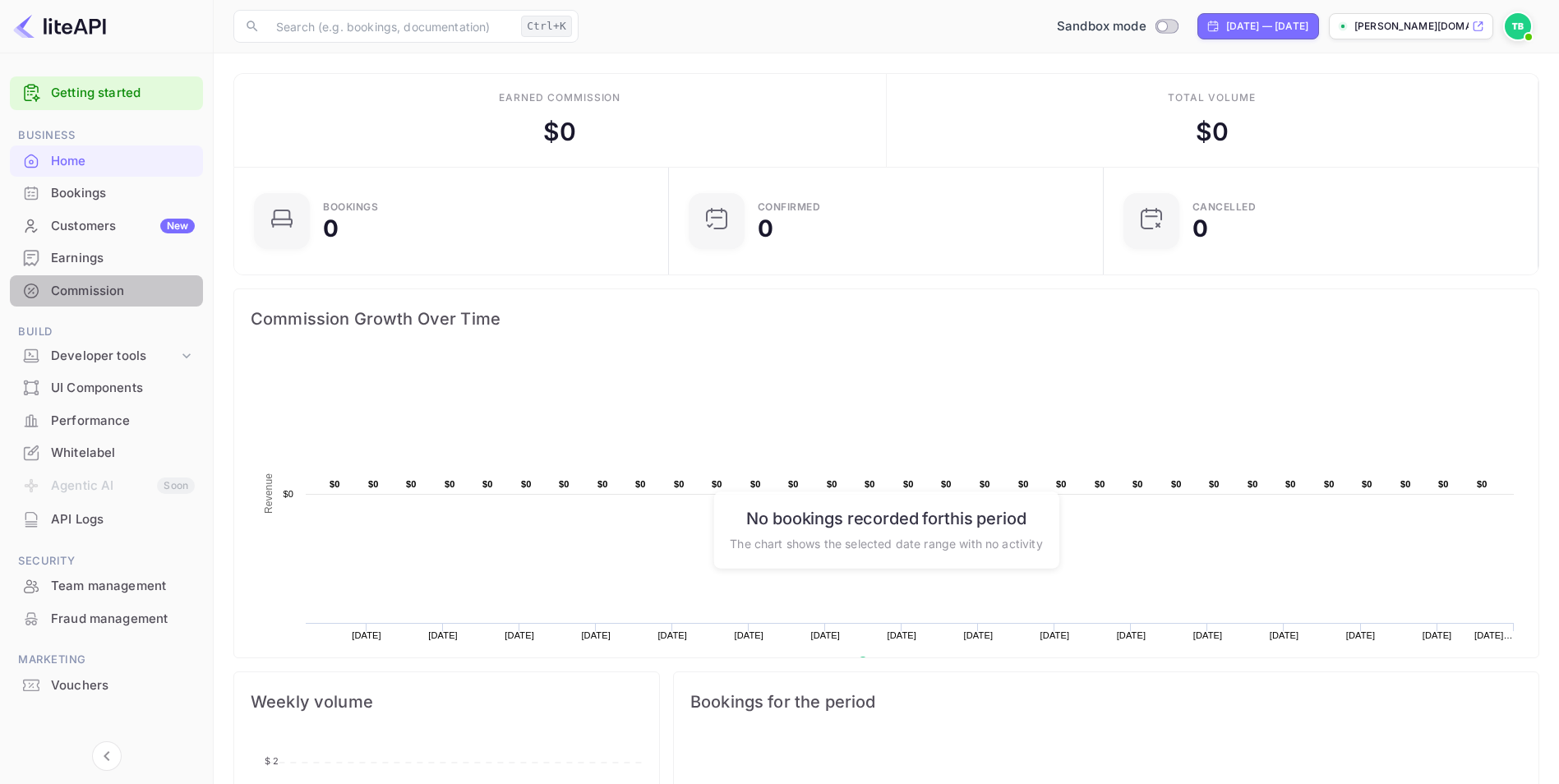
click at [114, 287] on div "Commission" at bounding box center [122, 291] width 144 height 19
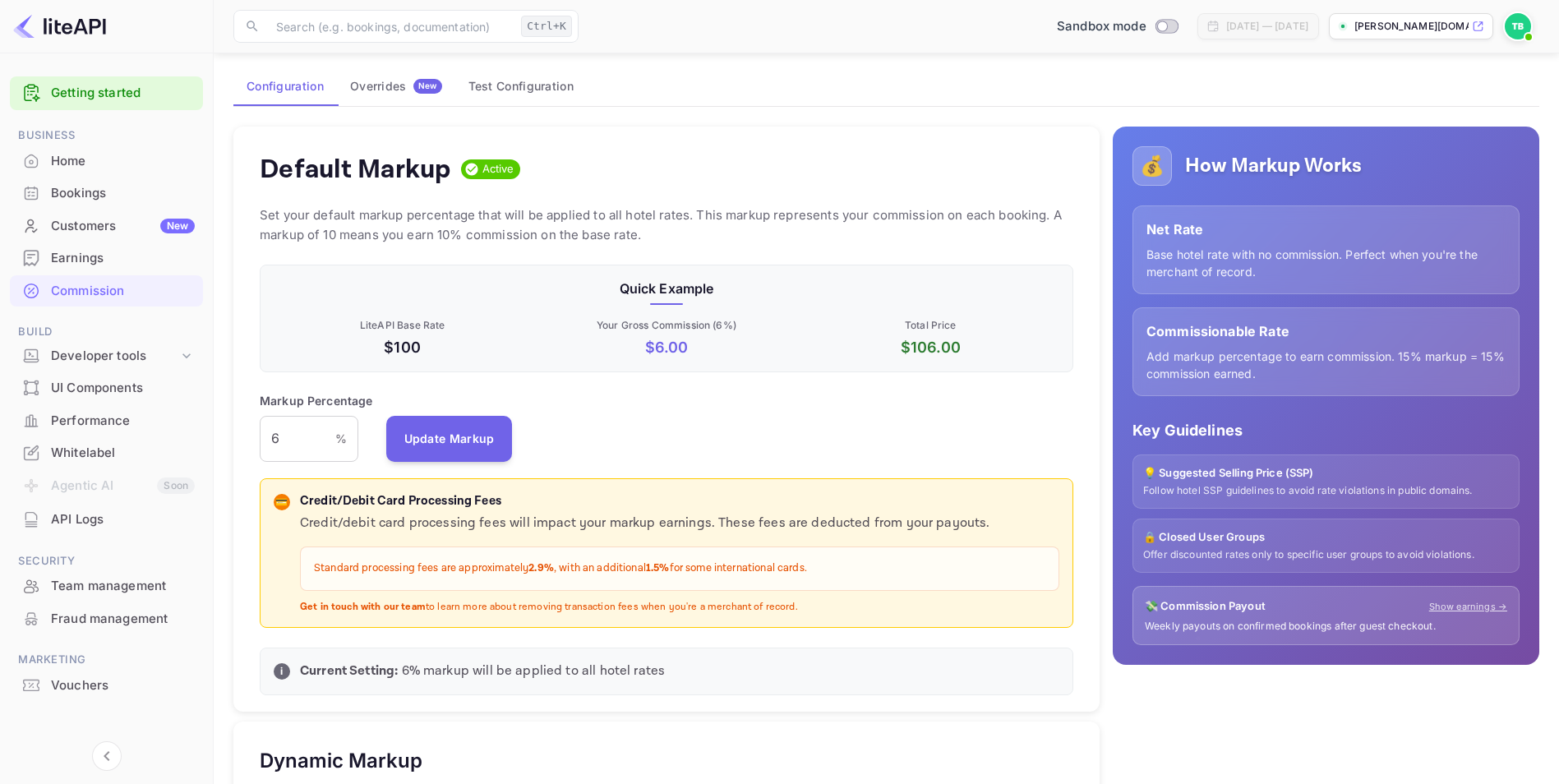
scroll to position [164, 0]
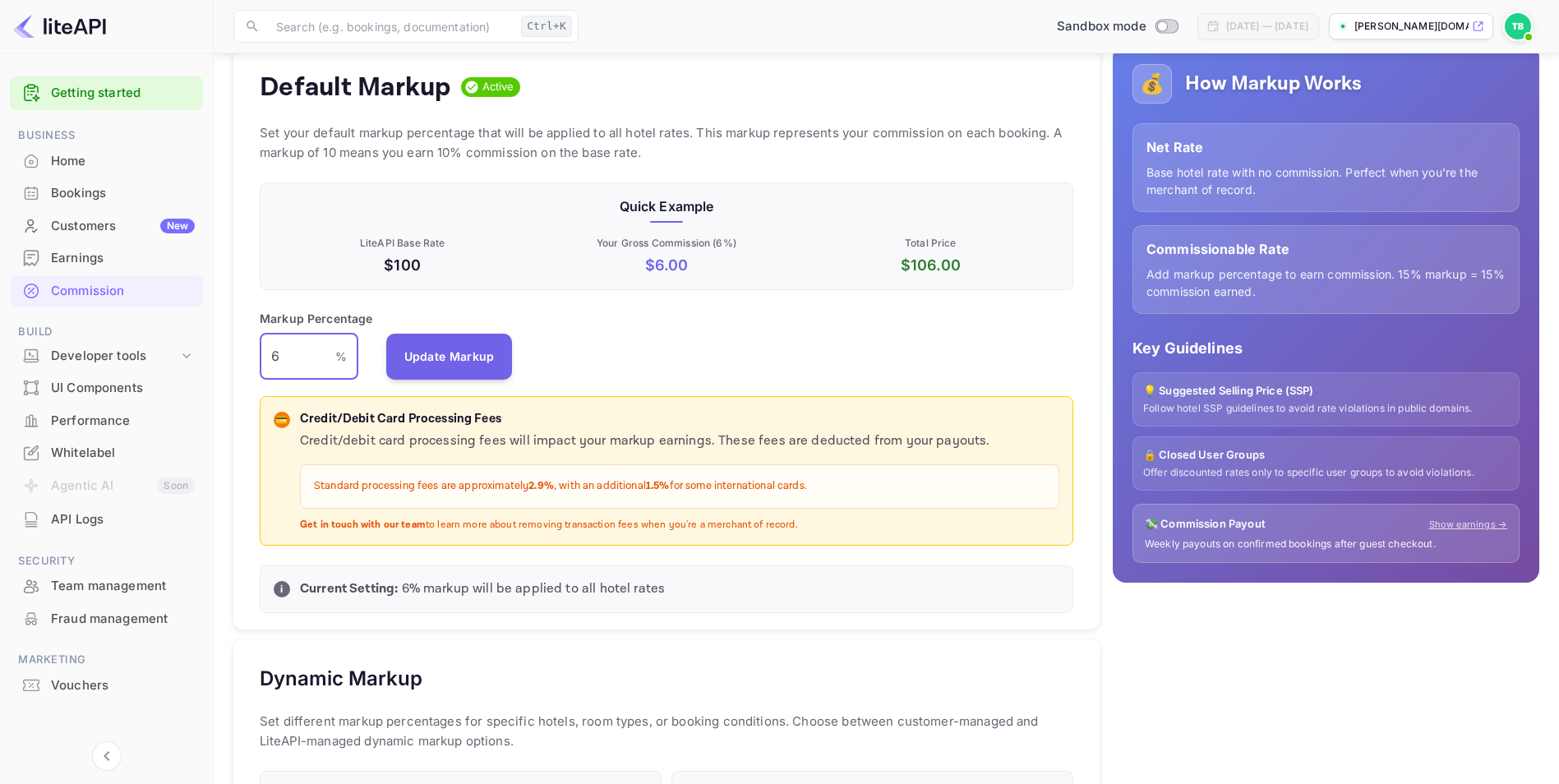
click at [293, 355] on input "6" at bounding box center [297, 356] width 75 height 46
type input "1"
type input "25"
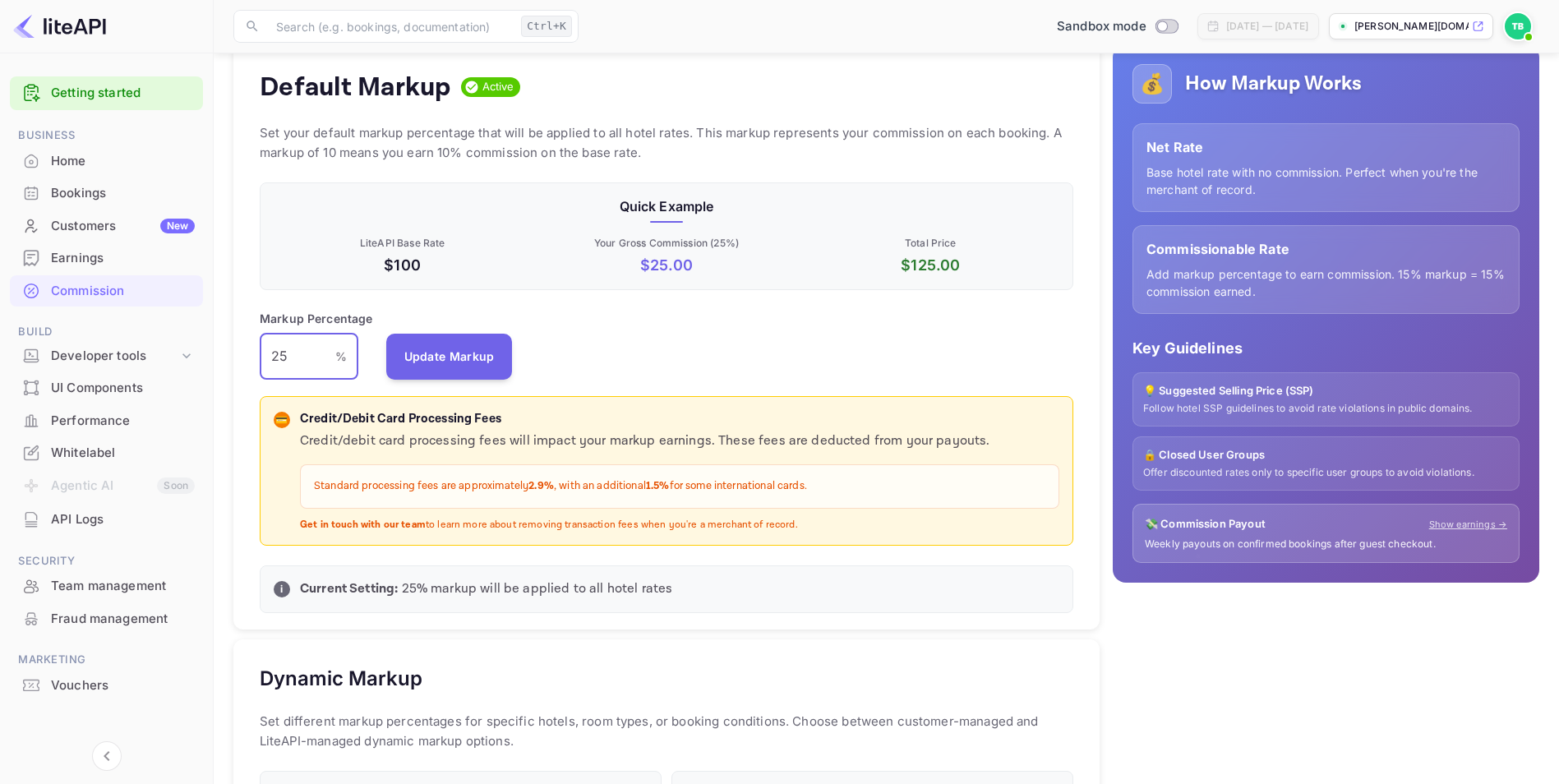
click at [657, 360] on div "Markup Percentage 25 % ​ Update Markup" at bounding box center [666, 344] width 814 height 69
click at [455, 361] on button "Update Markup" at bounding box center [449, 355] width 126 height 46
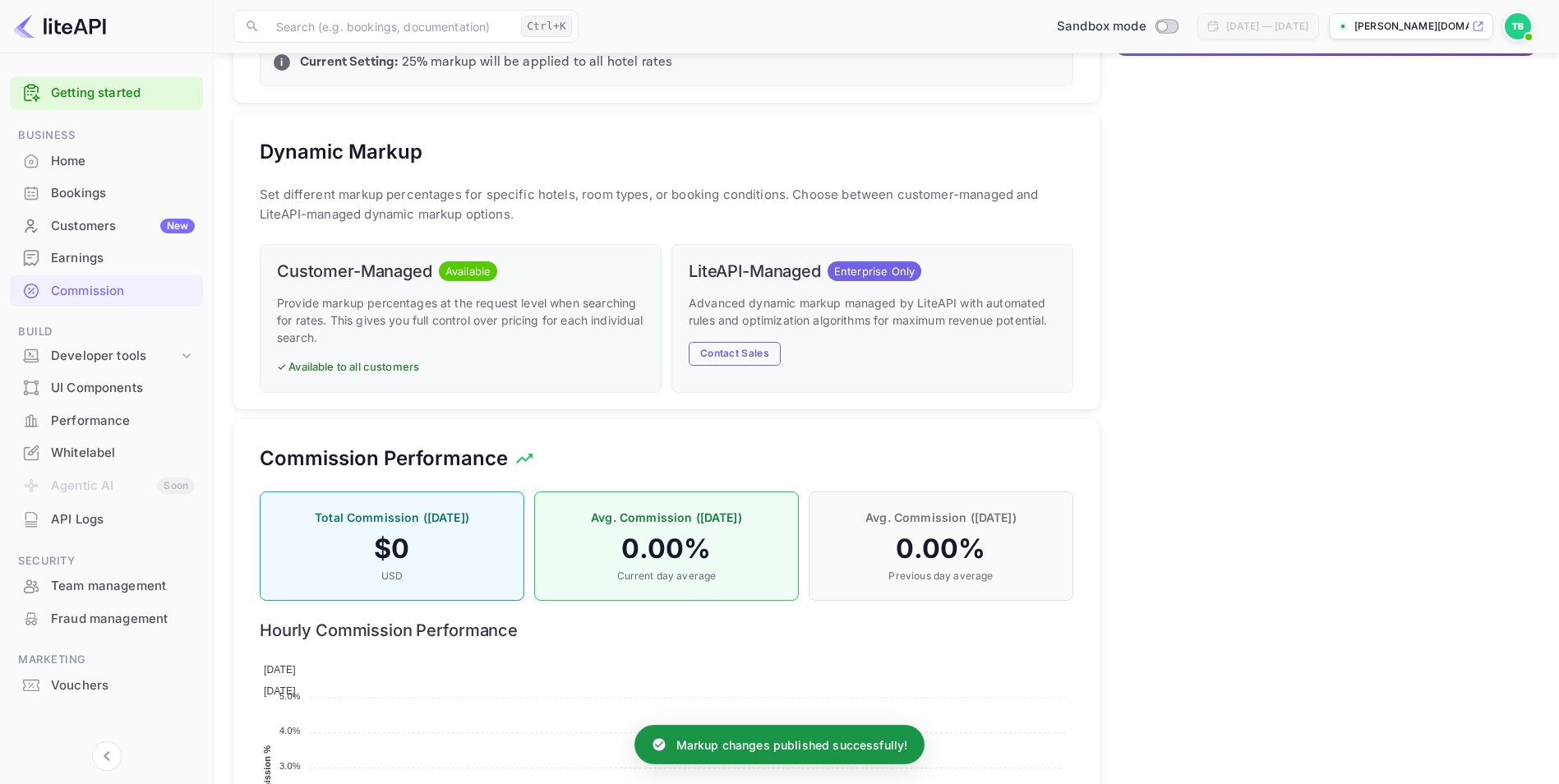
scroll to position [739, 0]
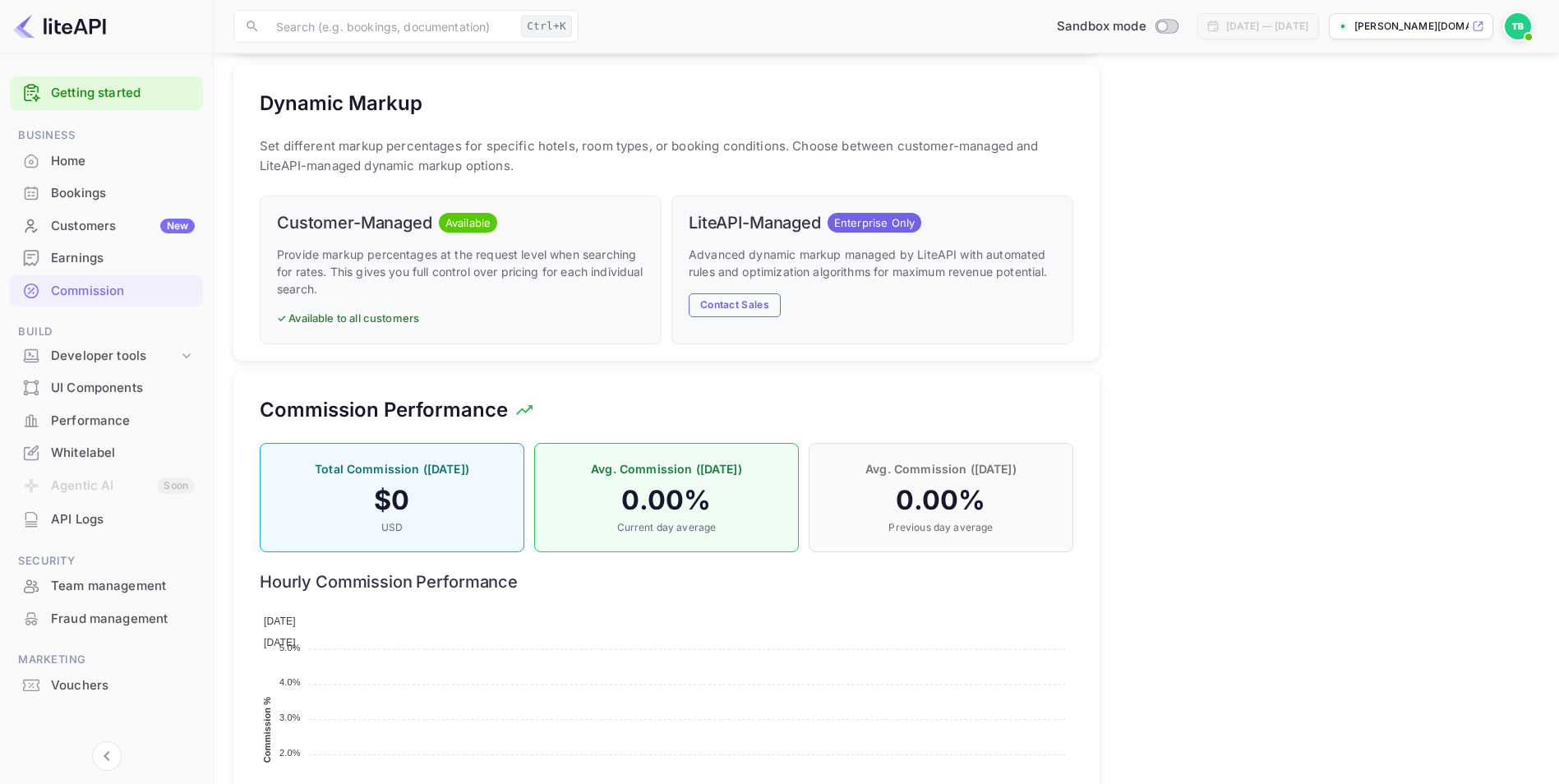
click at [457, 309] on div "Customer-Managed Available Provide markup percentages at the request level when…" at bounding box center [460, 270] width 402 height 149
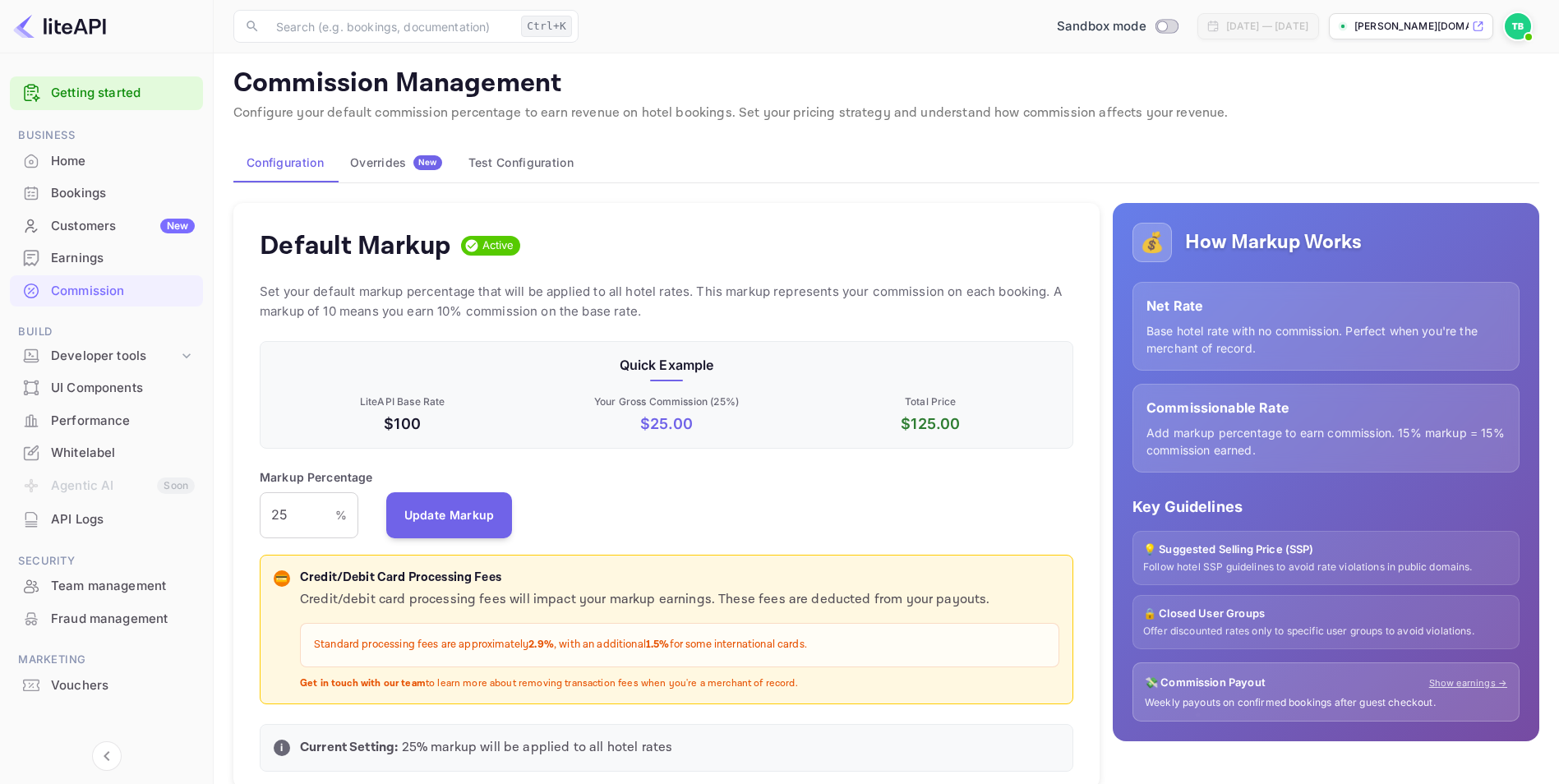
scroll to position [0, 0]
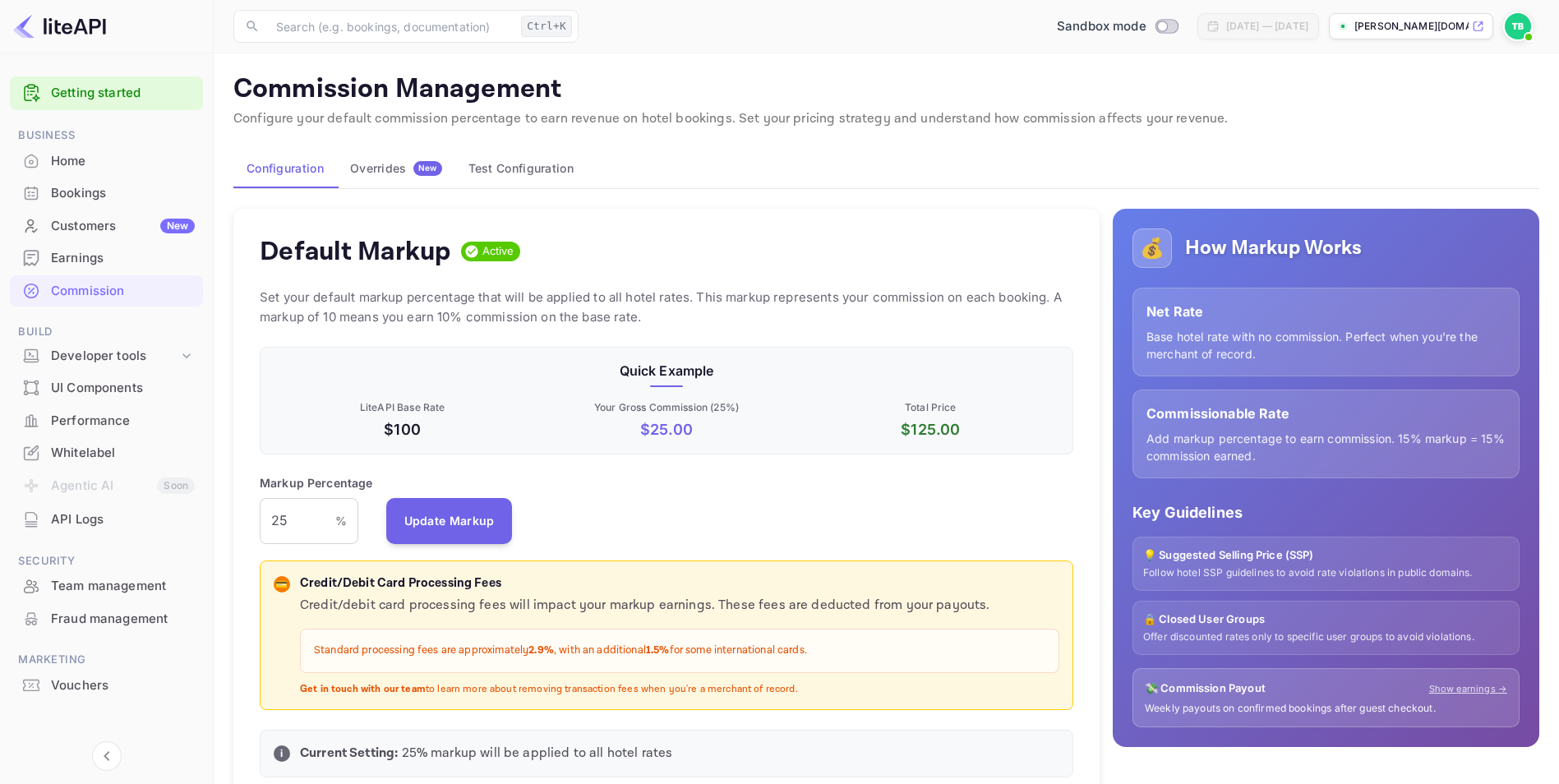
click at [59, 268] on div "Earnings" at bounding box center [106, 258] width 193 height 32
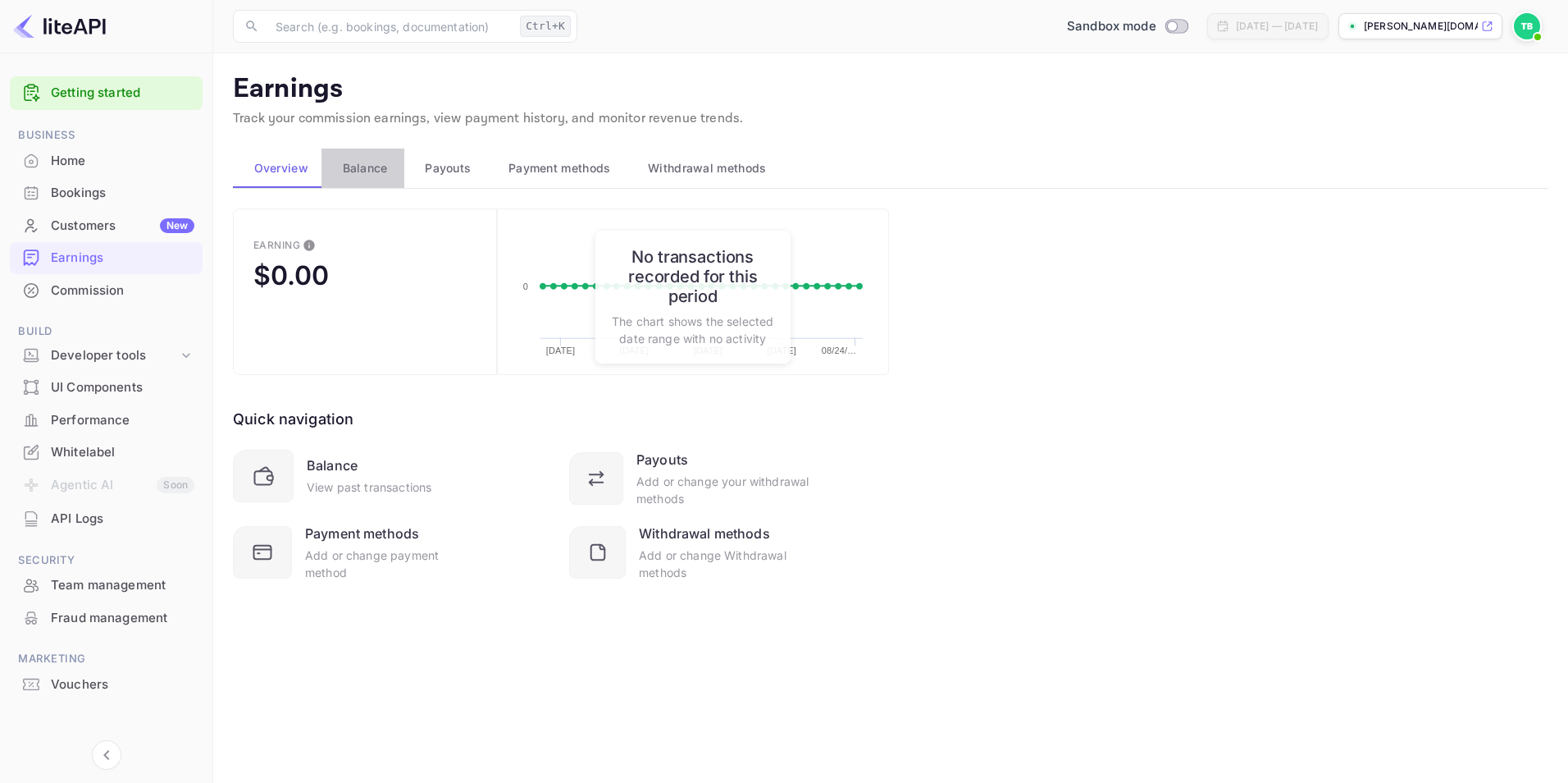
click at [374, 171] on span "Balance" at bounding box center [365, 168] width 45 height 20
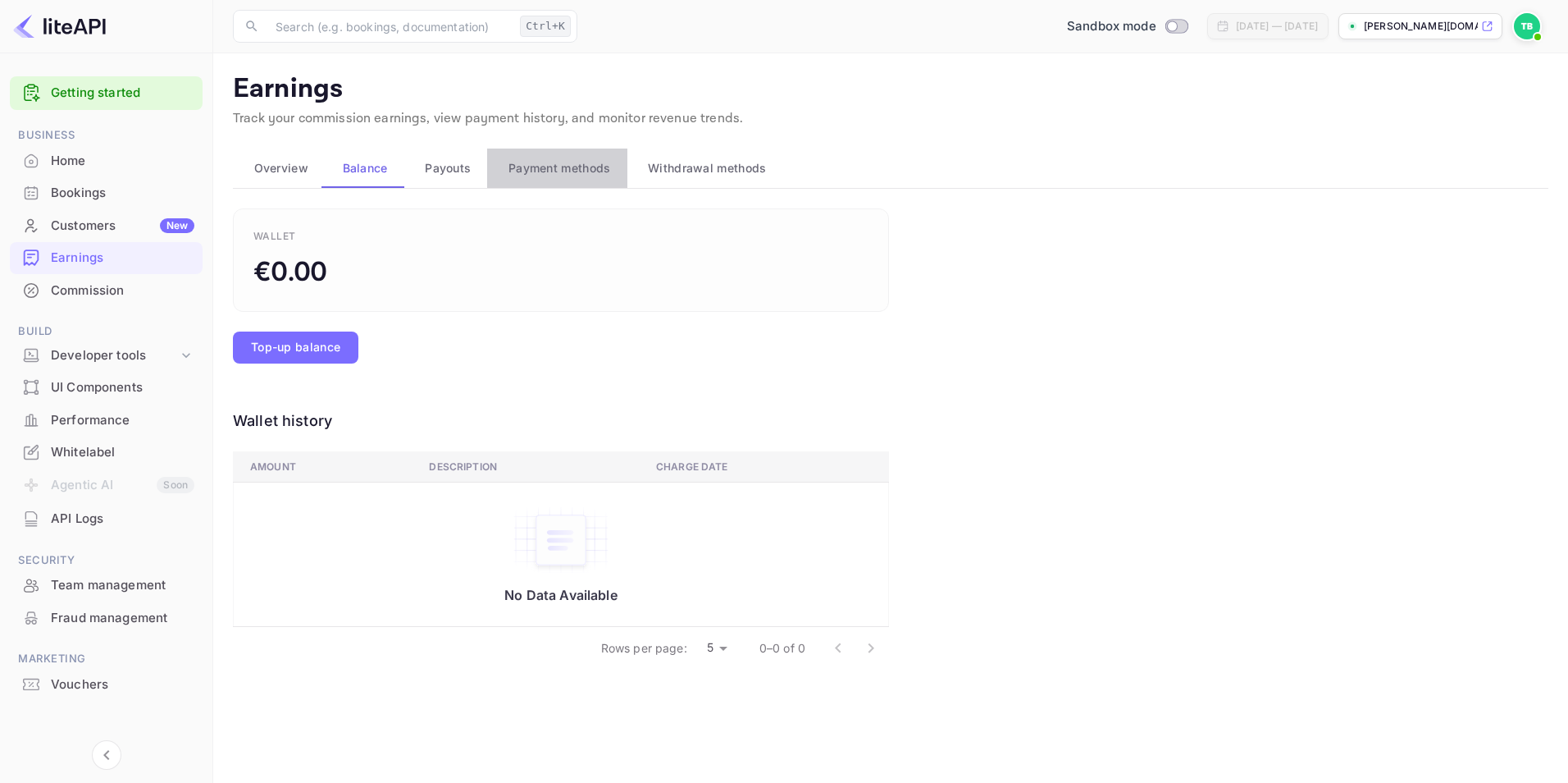
click at [513, 169] on span "Payment methods" at bounding box center [559, 168] width 103 height 20
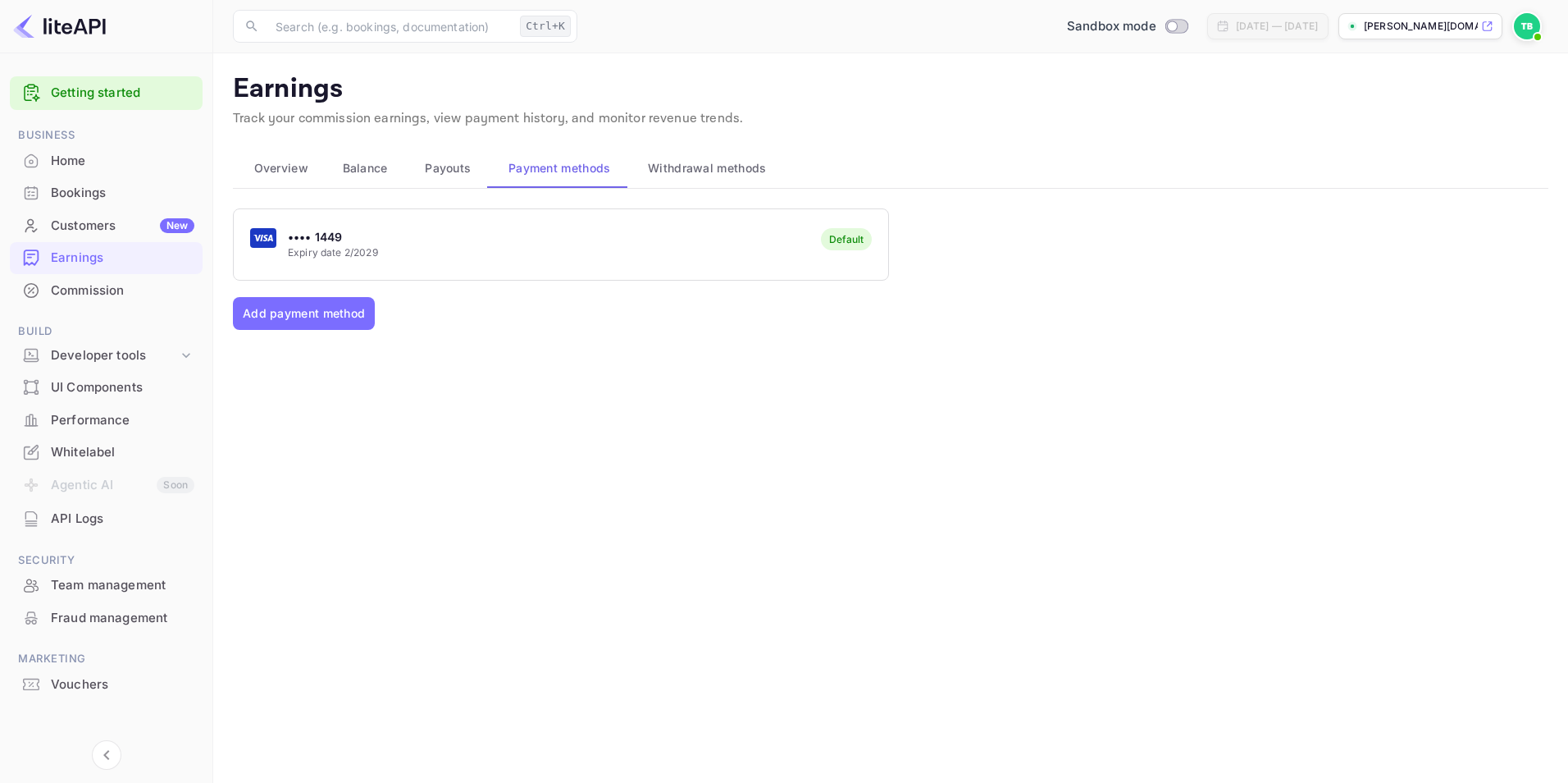
click at [451, 169] on span "Payouts" at bounding box center [447, 168] width 46 height 20
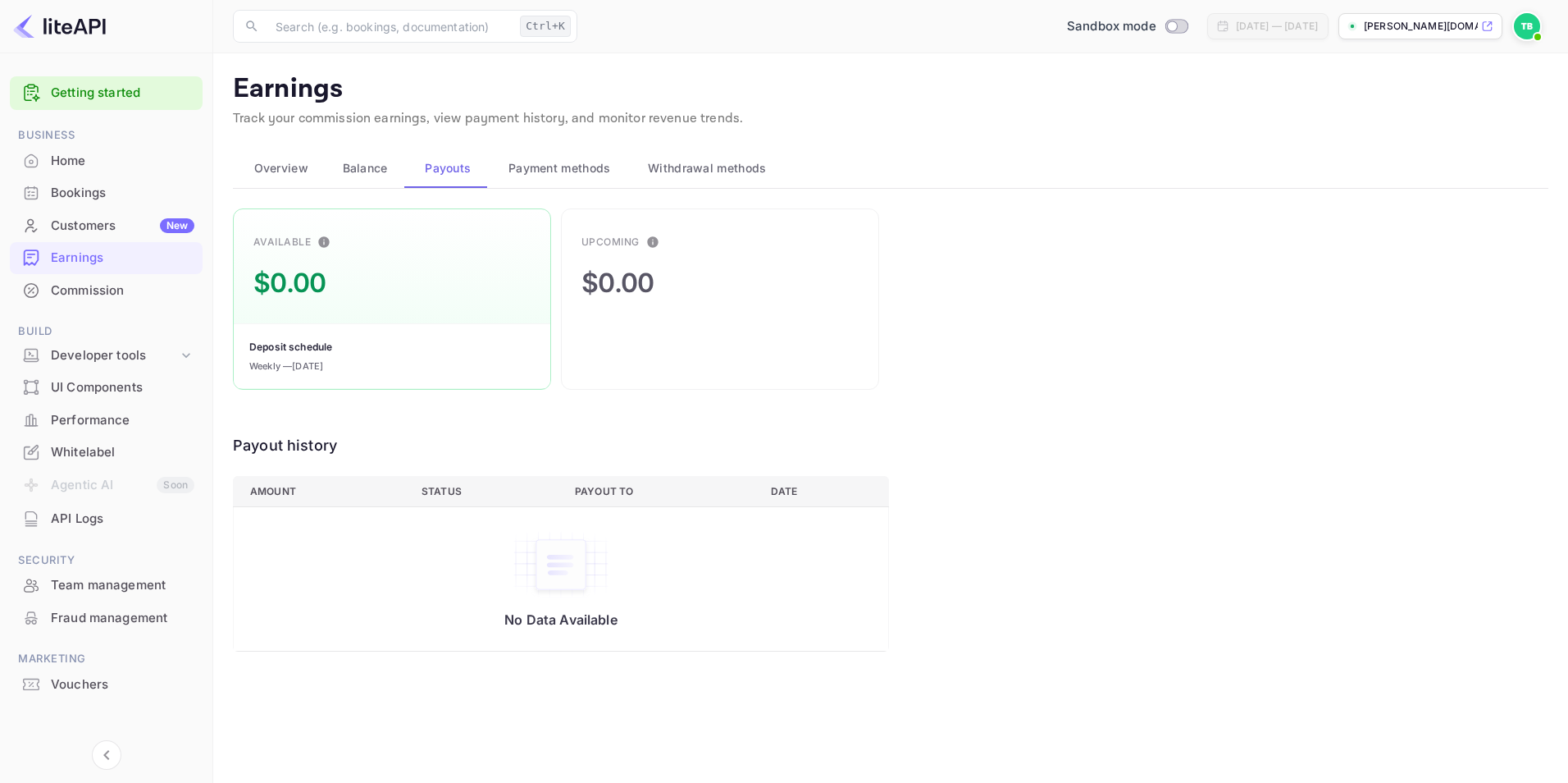
click at [100, 233] on div "Customers New" at bounding box center [122, 226] width 144 height 19
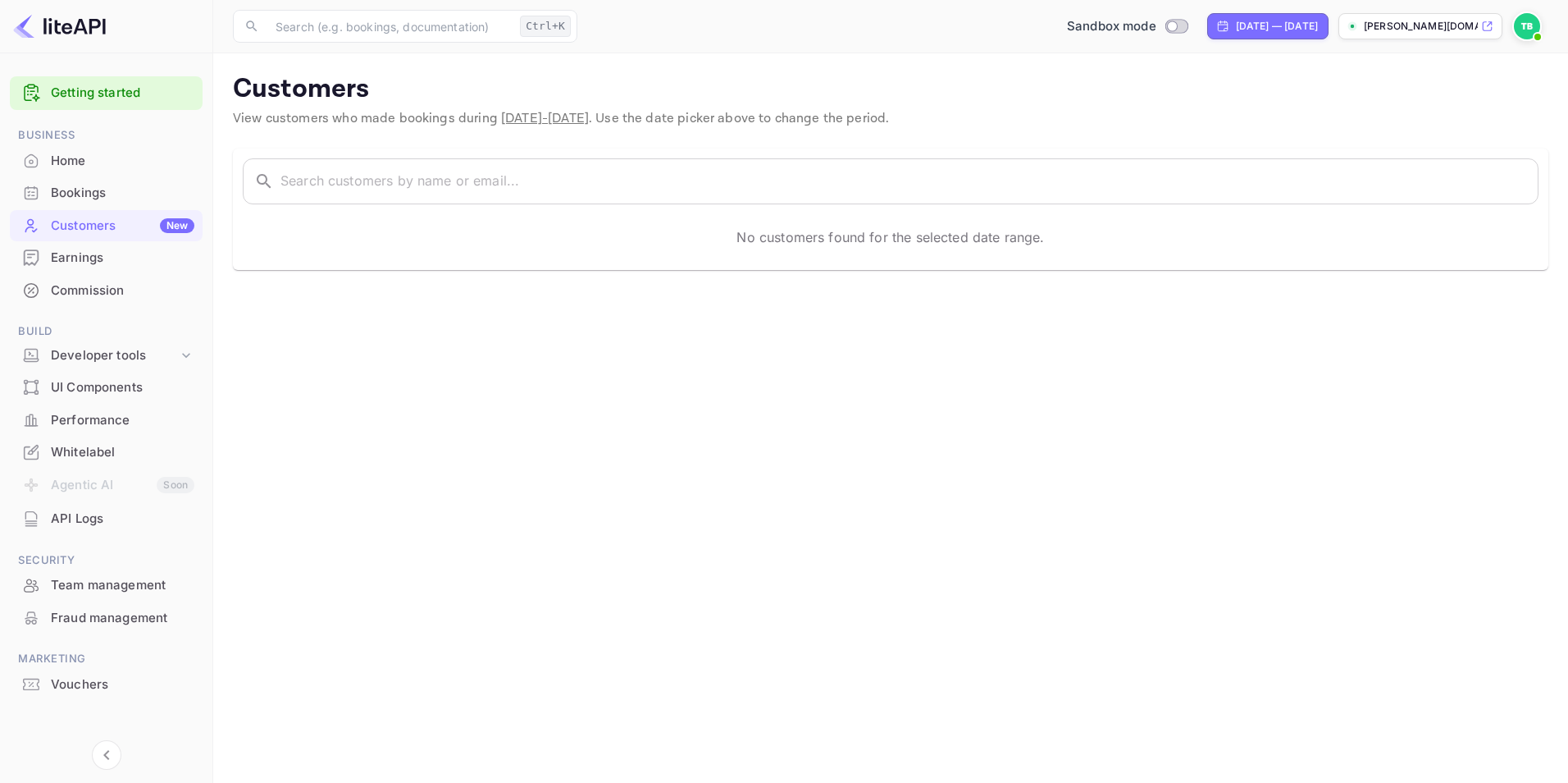
click at [91, 204] on div "Bookings" at bounding box center [106, 193] width 192 height 32
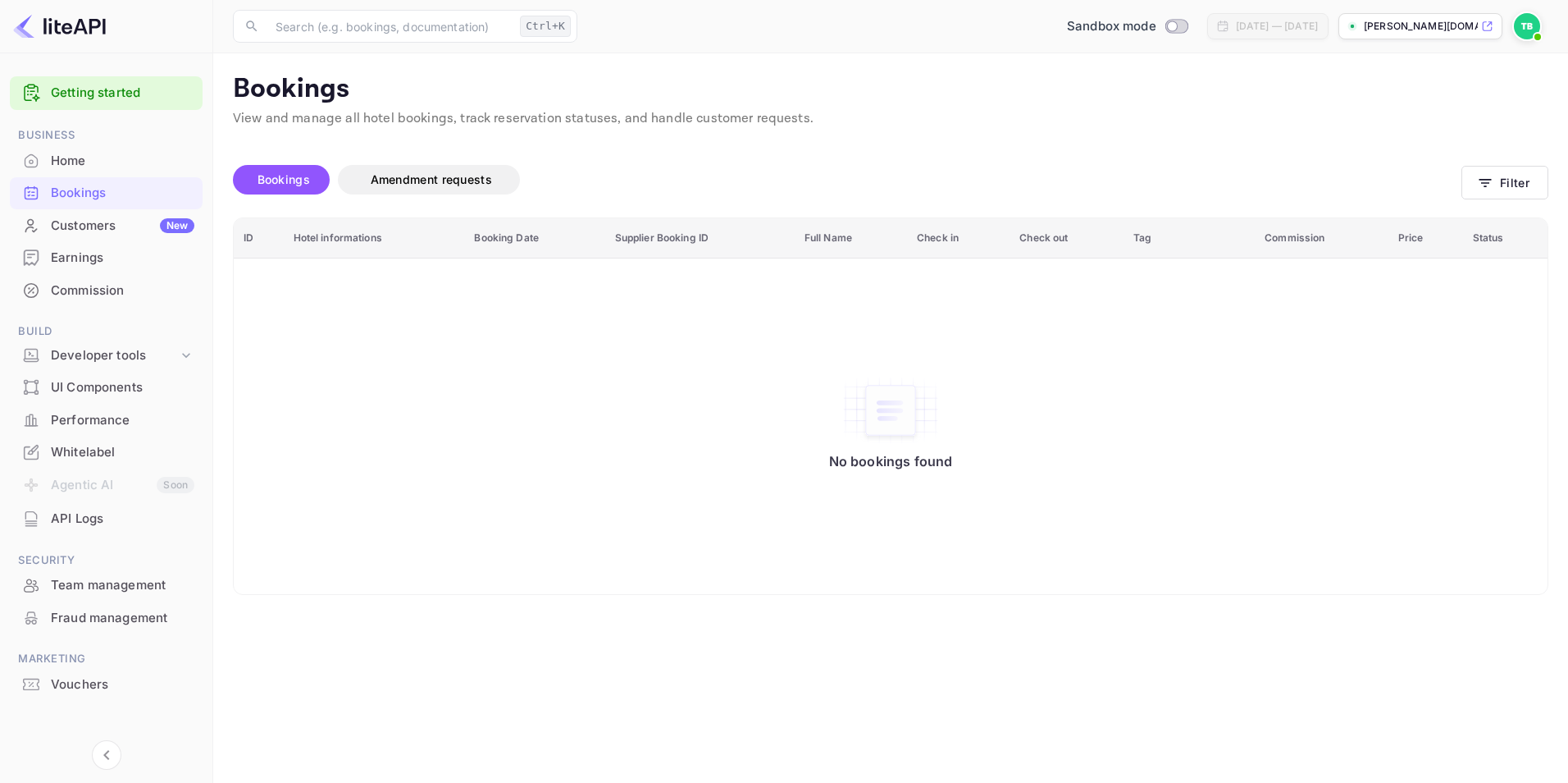
click at [74, 163] on div "Home" at bounding box center [122, 160] width 144 height 19
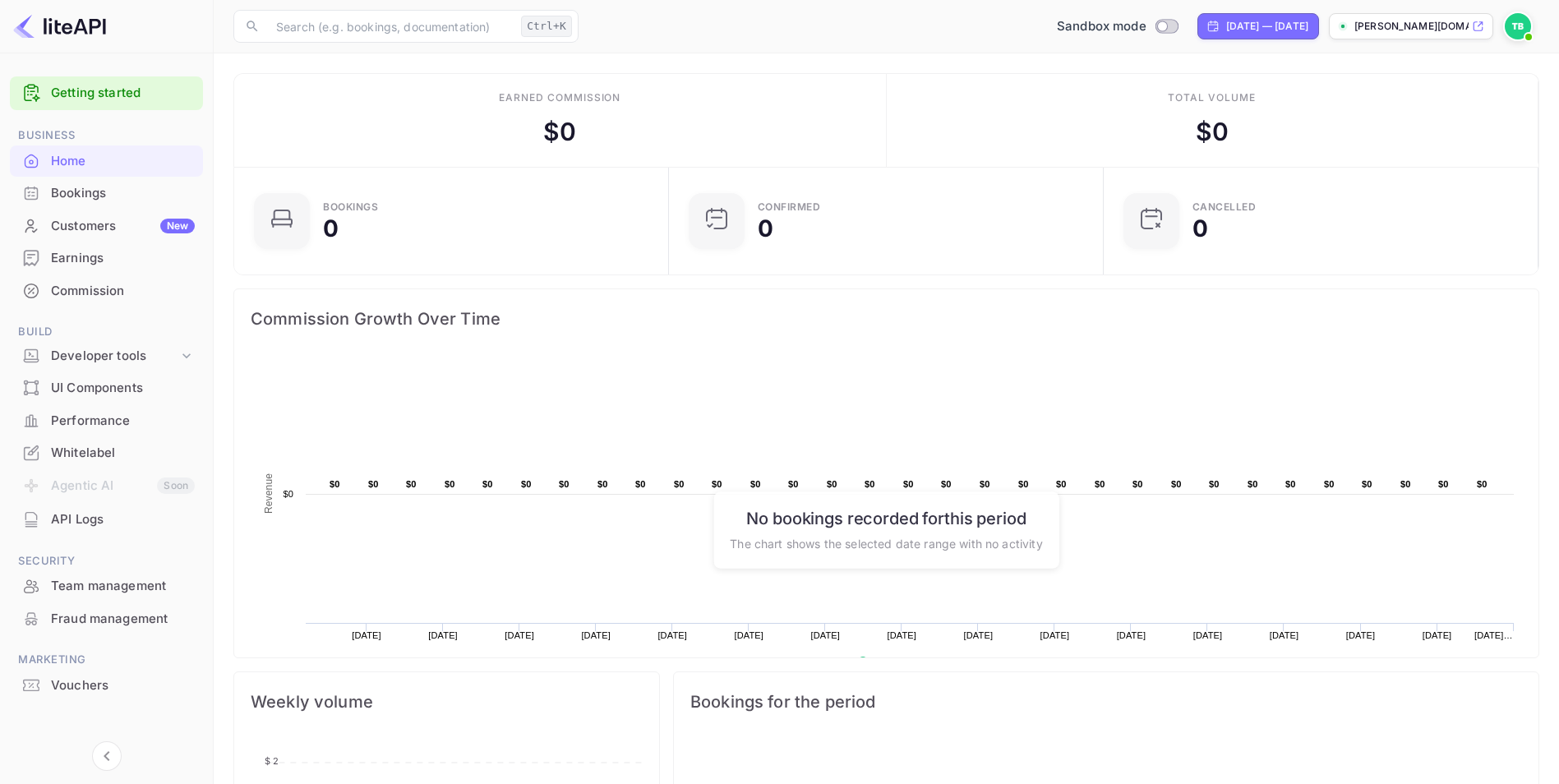
click at [84, 423] on div "Performance" at bounding box center [122, 420] width 144 height 19
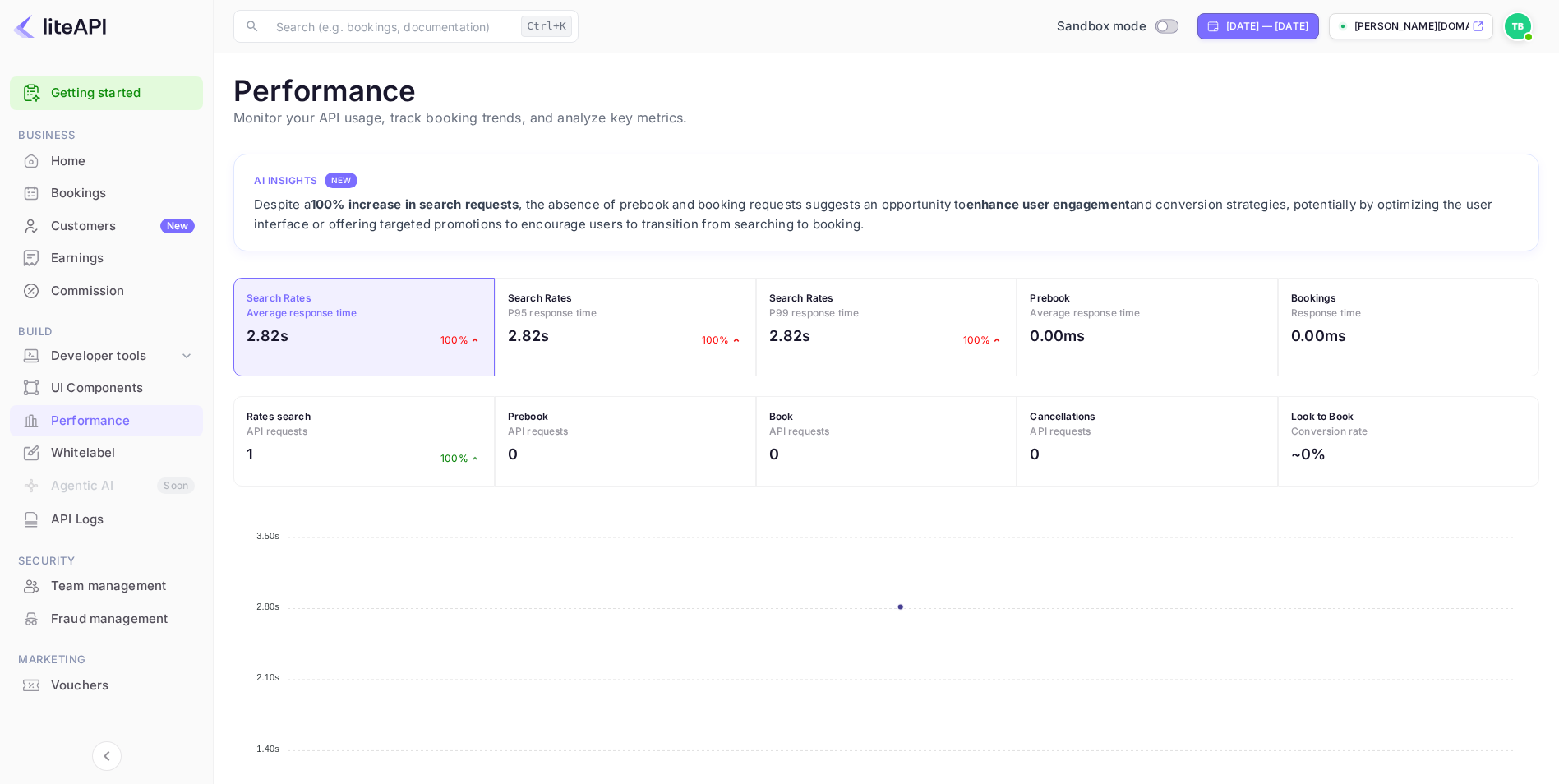
click at [66, 166] on div "Home" at bounding box center [122, 161] width 144 height 19
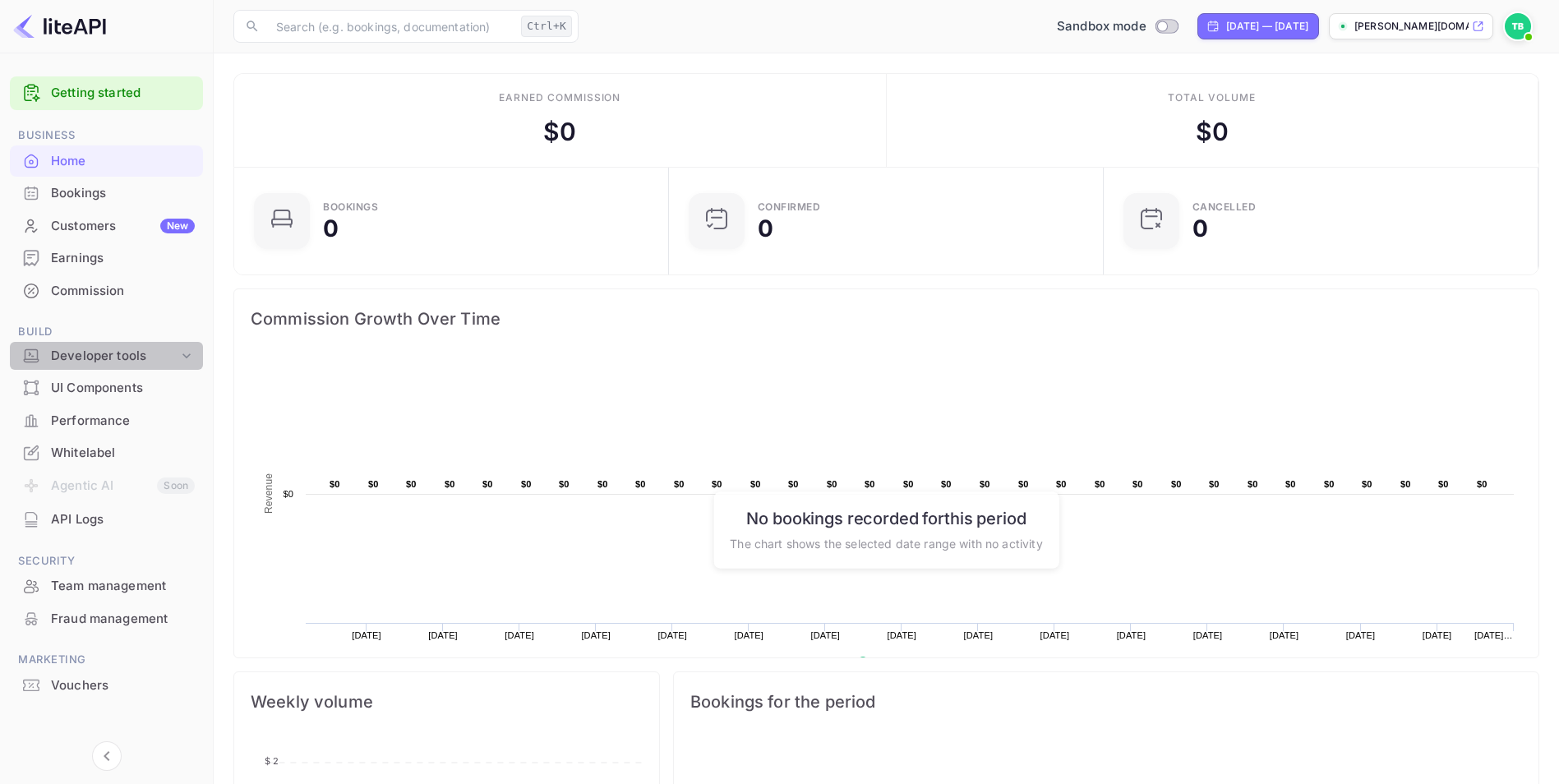
click at [107, 360] on div "Developer tools" at bounding box center [115, 355] width 127 height 19
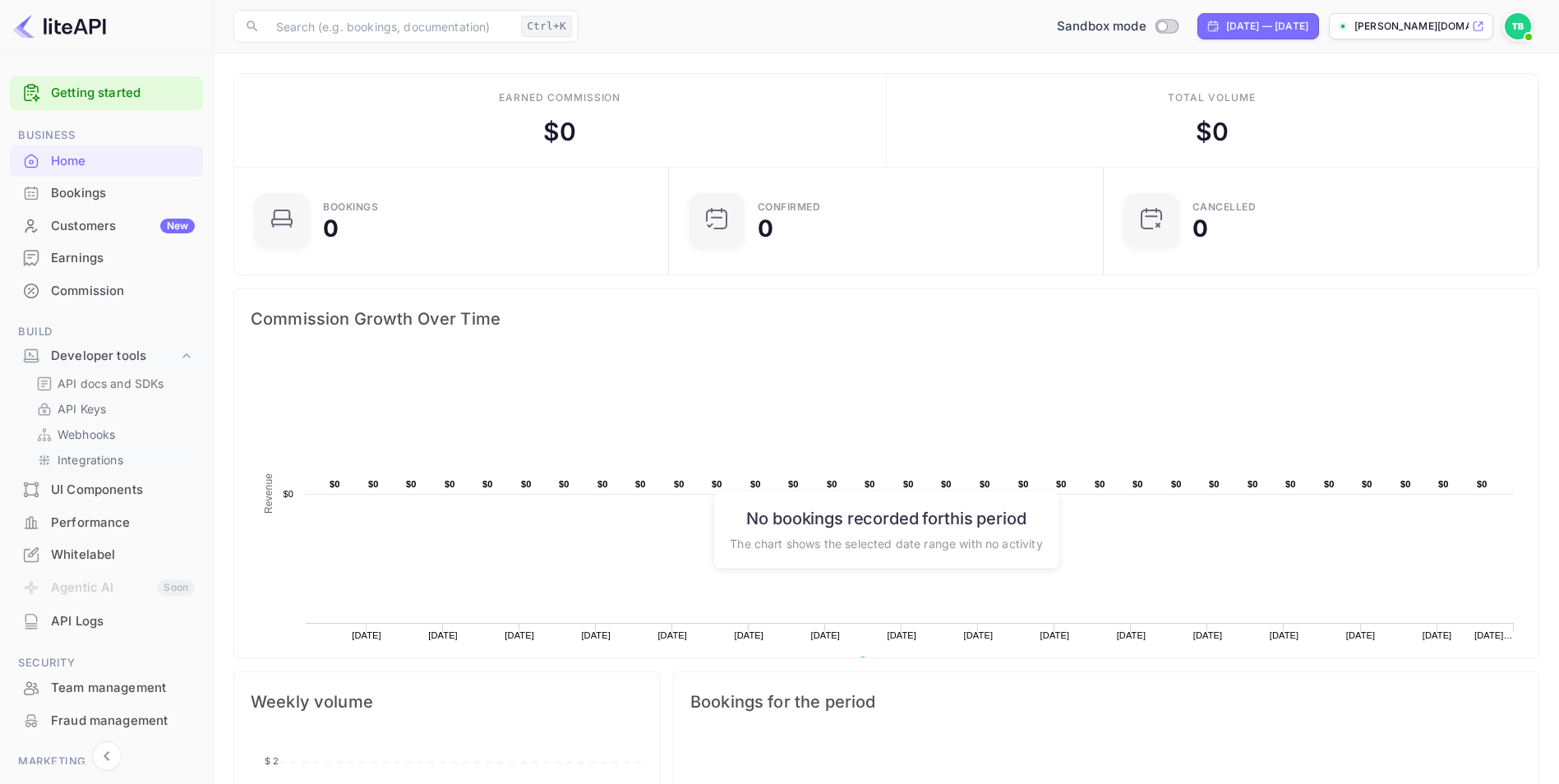
click at [99, 463] on p "Integrations" at bounding box center [90, 460] width 66 height 18
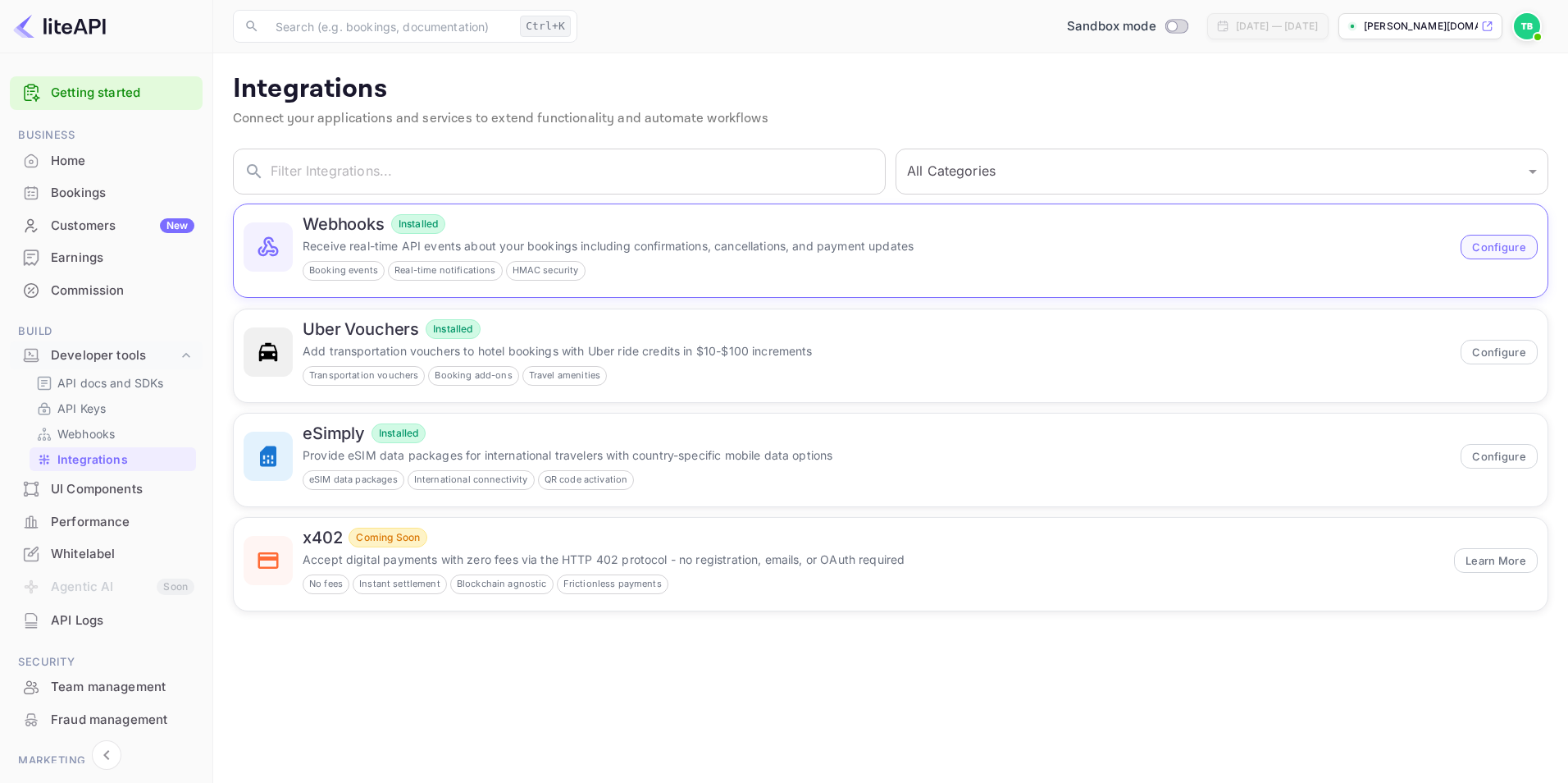
click at [1488, 247] on button "Configure" at bounding box center [1499, 246] width 77 height 24
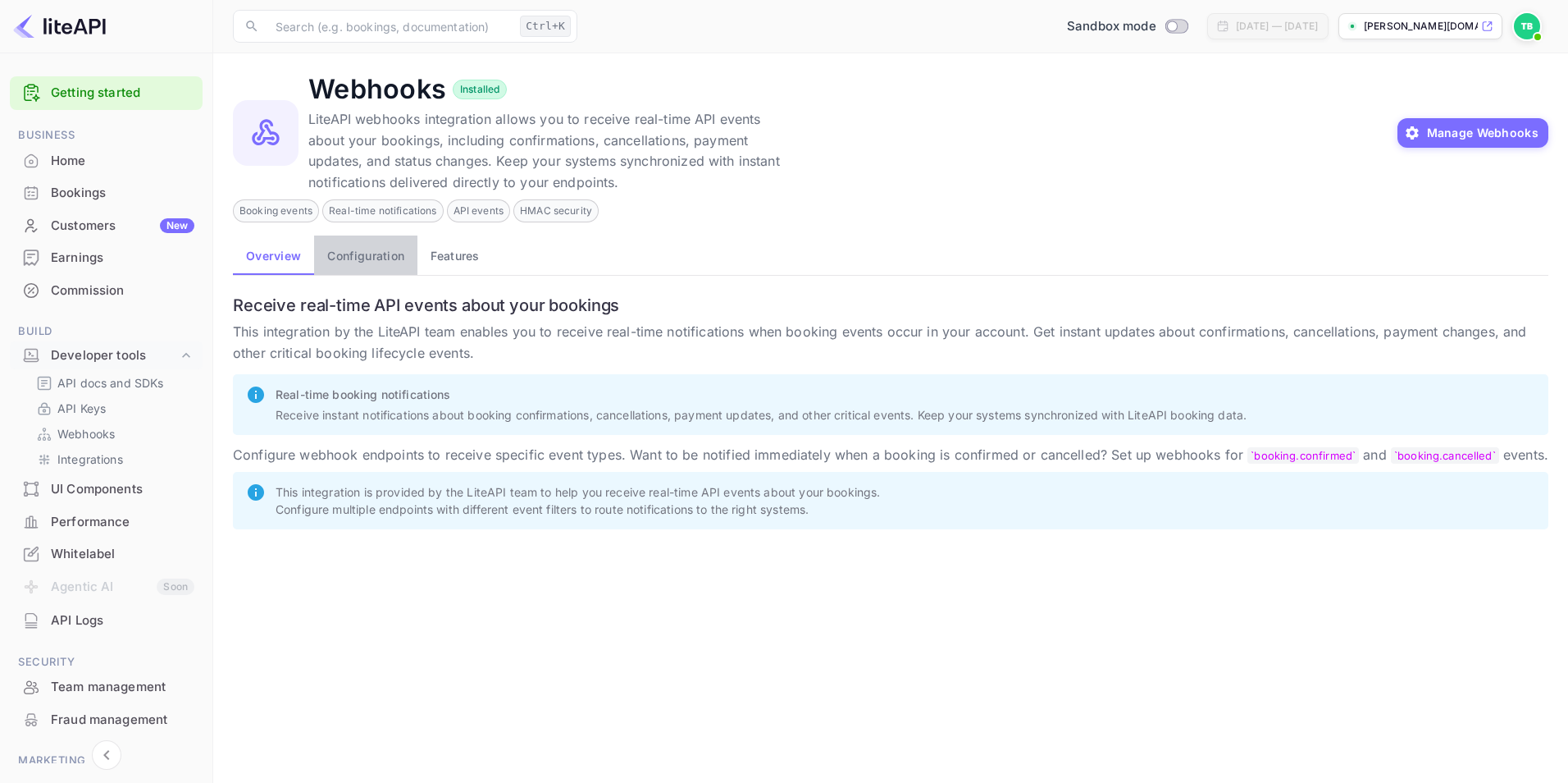
click at [379, 247] on button "Configuration" at bounding box center [365, 255] width 104 height 39
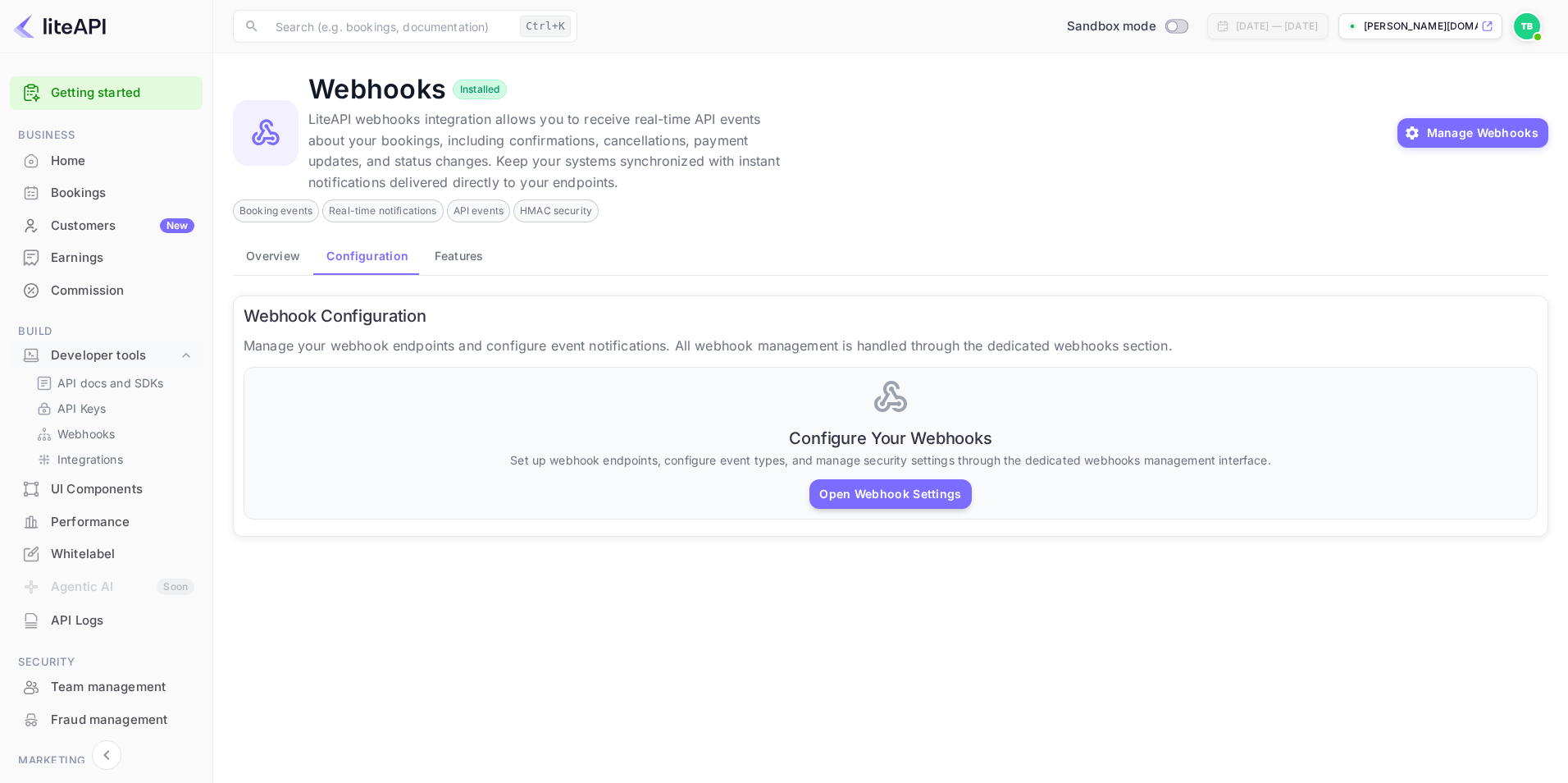
click at [82, 168] on div "Home" at bounding box center [122, 160] width 144 height 19
